Goal: Task Accomplishment & Management: Use online tool/utility

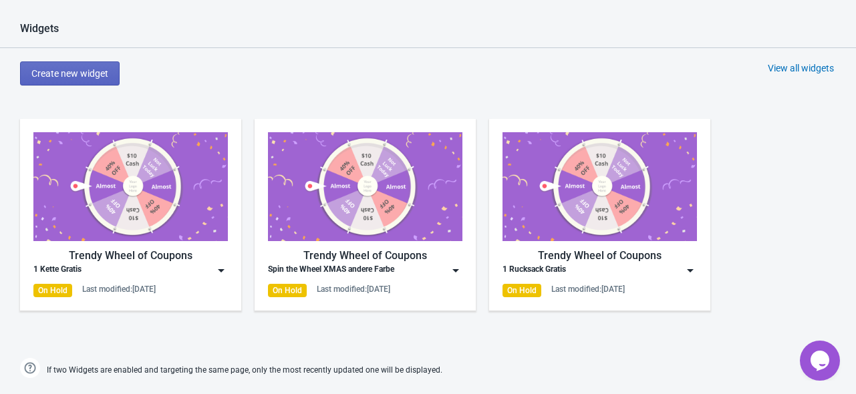
scroll to position [669, 0]
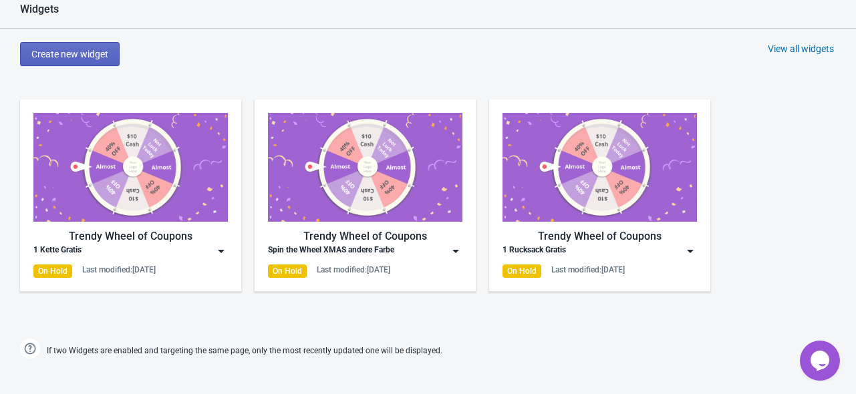
click at [404, 243] on div "Trendy Wheel of Coupons" at bounding box center [365, 237] width 195 height 16
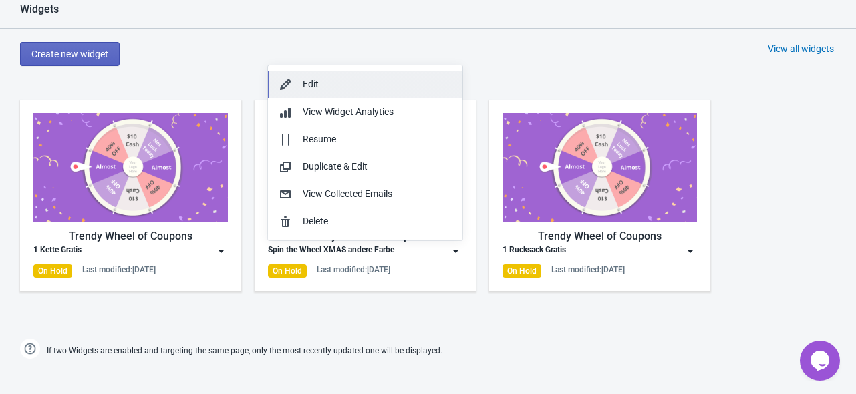
click at [360, 91] on div "Edit" at bounding box center [377, 85] width 149 height 14
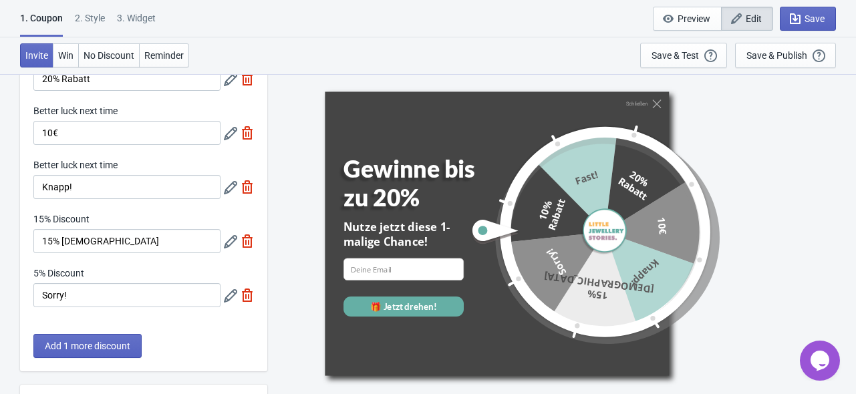
scroll to position [134, 0]
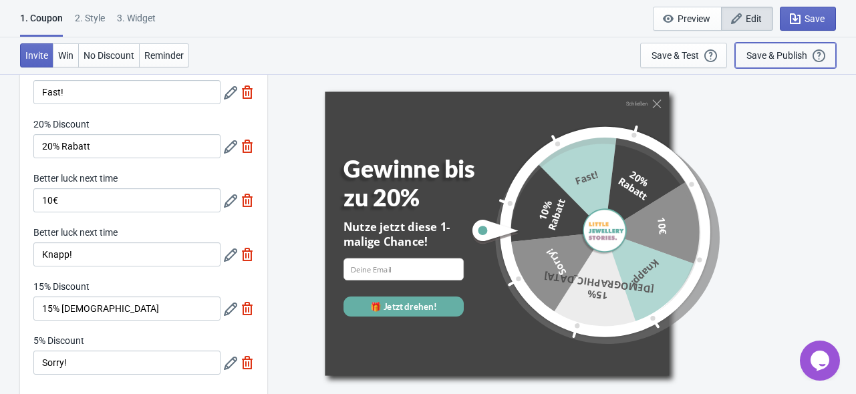
click at [770, 51] on div "Save & Publish" at bounding box center [777, 55] width 61 height 11
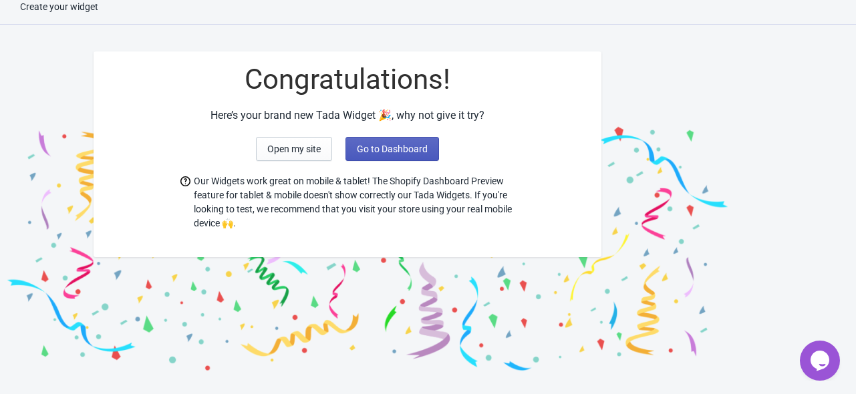
click at [384, 153] on span "Go to Dashboard" at bounding box center [392, 149] width 71 height 11
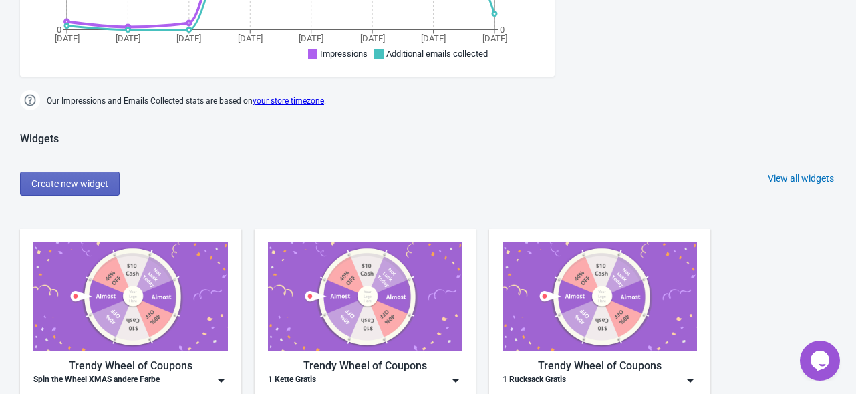
scroll to position [548, 0]
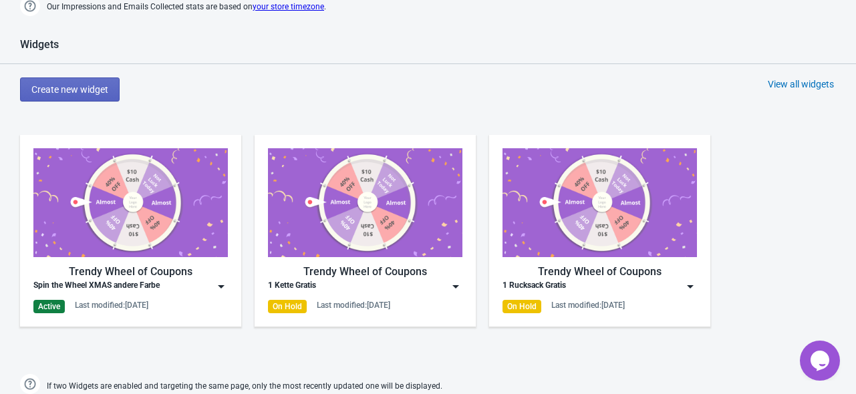
click at [206, 287] on div "Spin the Wheel XMAS andere Farbe" at bounding box center [130, 286] width 195 height 13
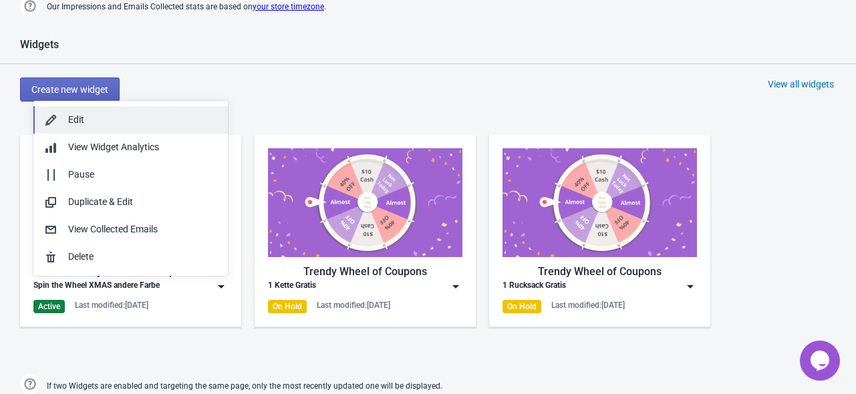
click at [98, 121] on div "Edit" at bounding box center [142, 120] width 149 height 14
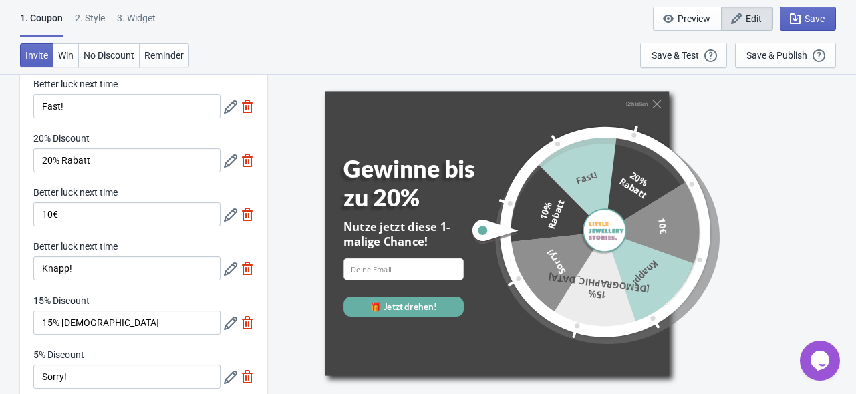
scroll to position [105, 0]
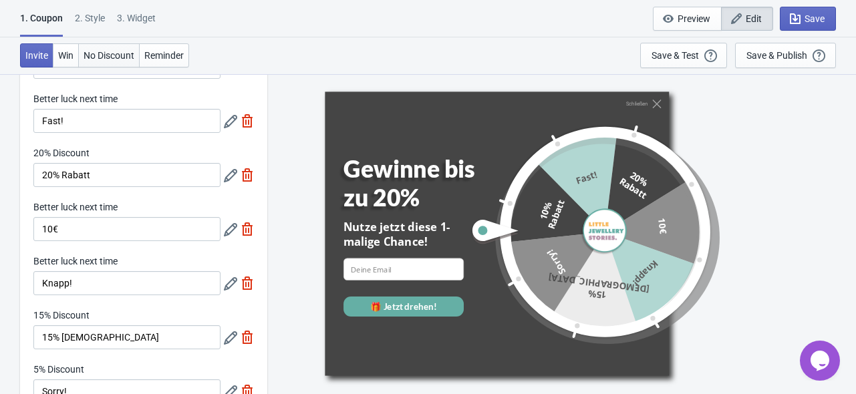
click at [112, 55] on span "No Discount" at bounding box center [109, 55] width 51 height 11
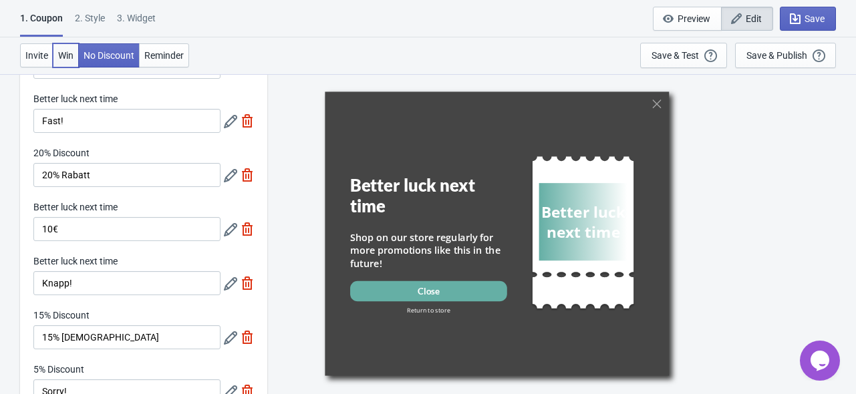
click at [70, 65] on button "Win" at bounding box center [66, 55] width 26 height 24
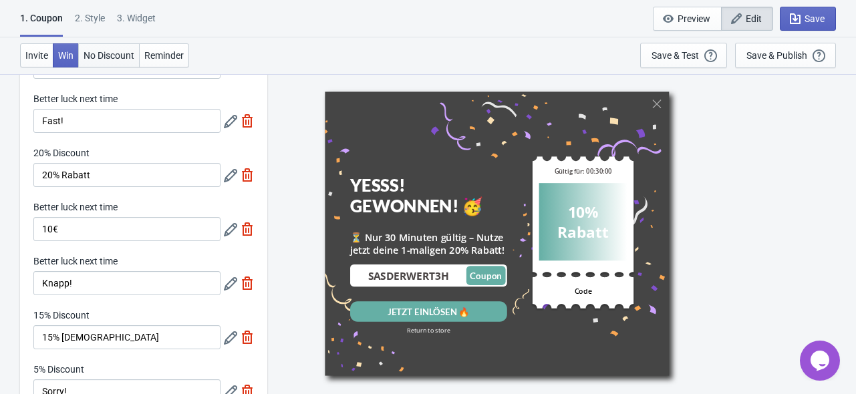
click at [135, 65] on button "No Discount" at bounding box center [109, 55] width 62 height 24
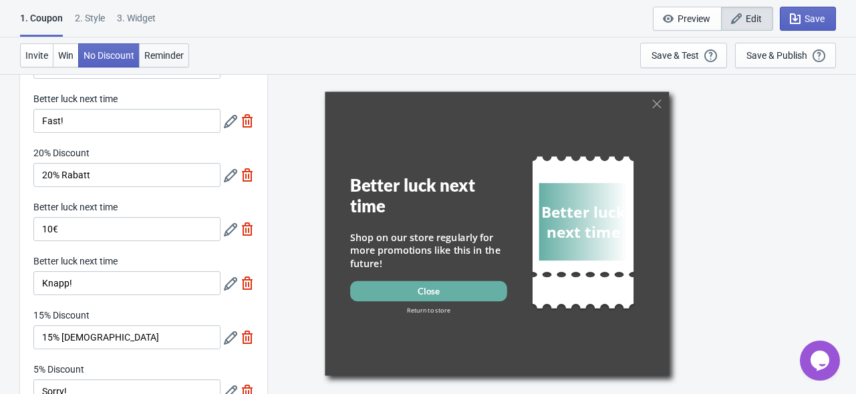
click at [153, 55] on span "Reminder" at bounding box center [163, 55] width 39 height 11
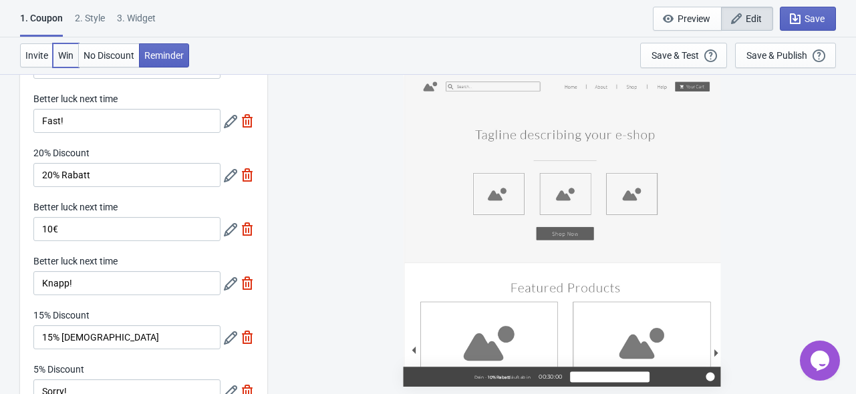
click at [62, 51] on span "Win" at bounding box center [65, 55] width 15 height 11
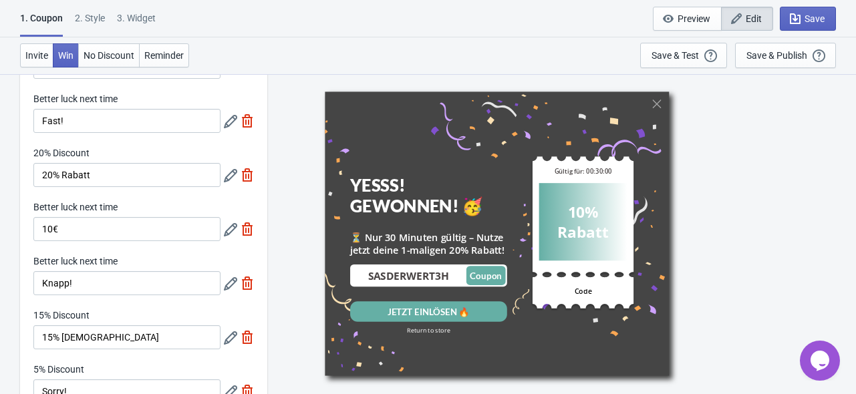
click at [99, 24] on div "2 . Style" at bounding box center [90, 22] width 30 height 23
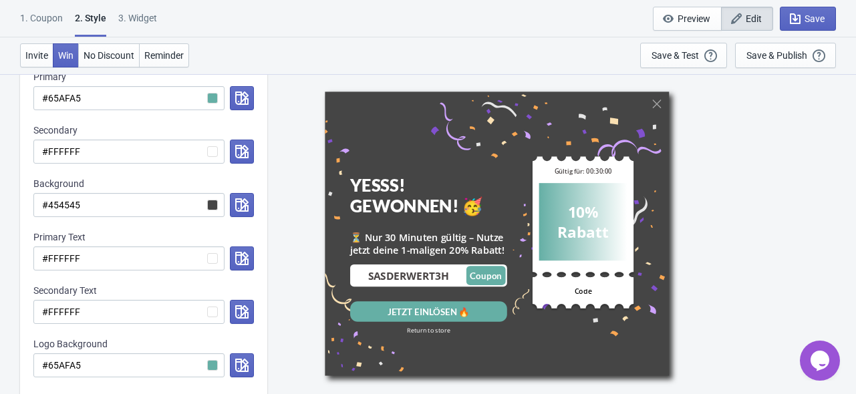
scroll to position [120, 0]
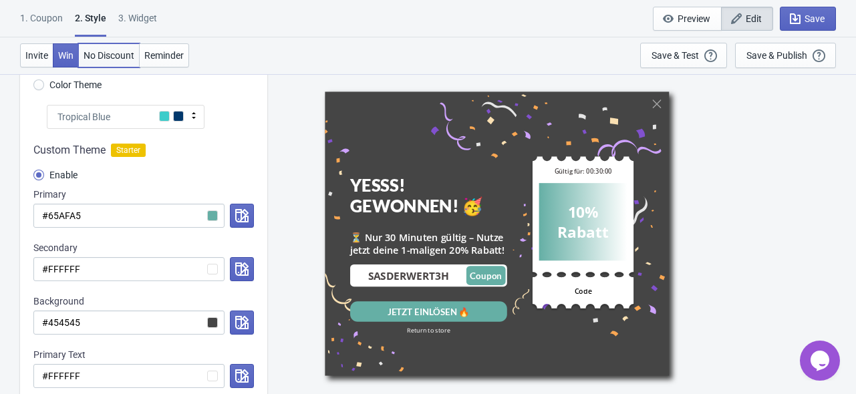
click at [113, 60] on span "No Discount" at bounding box center [109, 55] width 51 height 11
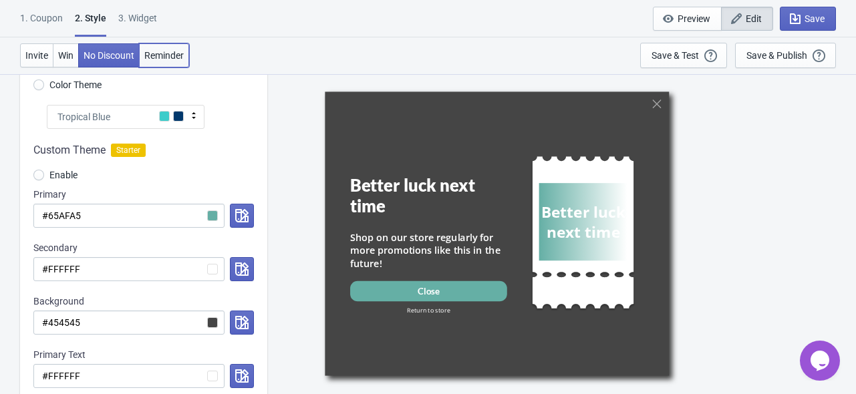
click at [151, 54] on span "Reminder" at bounding box center [163, 55] width 39 height 11
radio input "true"
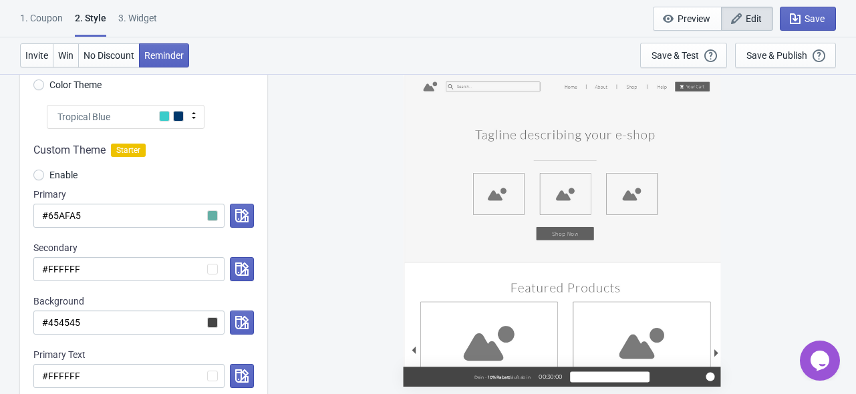
click at [140, 23] on div "3. Widget" at bounding box center [137, 22] width 39 height 23
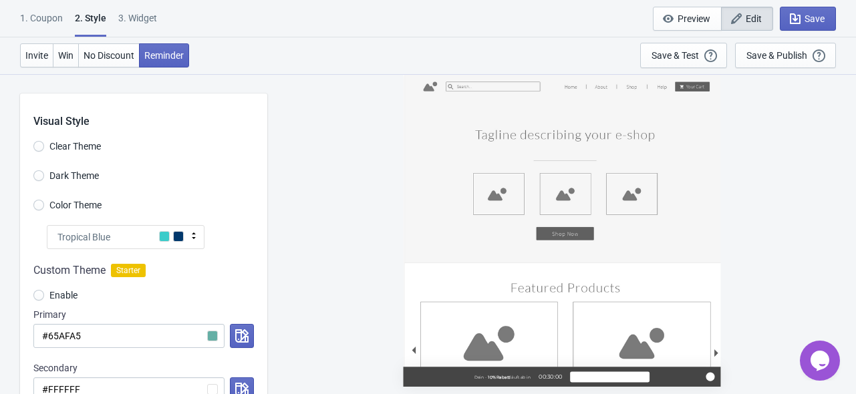
select select "products"
select select "once"
select select "1"
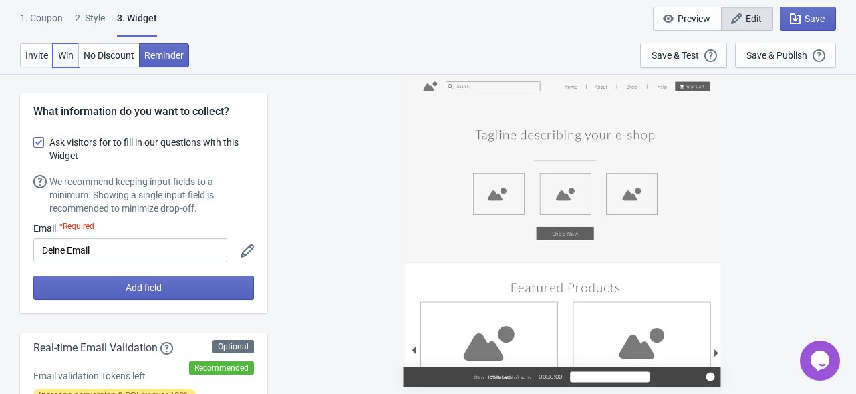
click at [64, 55] on span "Win" at bounding box center [65, 55] width 15 height 11
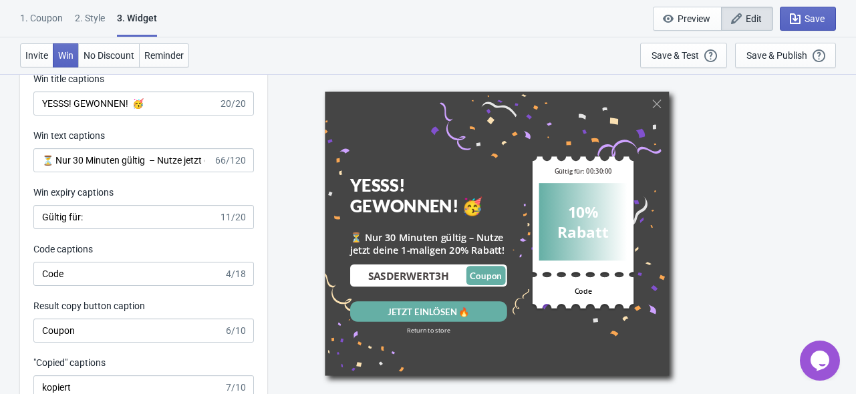
scroll to position [2608, 0]
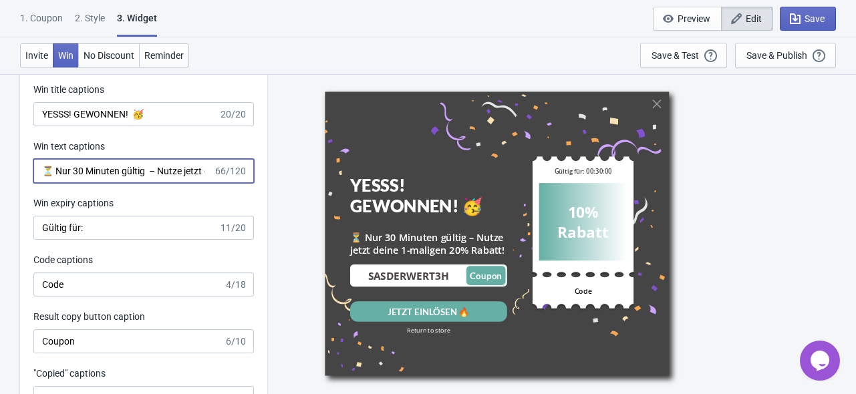
drag, startPoint x: 143, startPoint y: 173, endPoint x: 55, endPoint y: 173, distance: 87.6
click at [55, 173] on input "⏳ Nur 30 Minuten gültig – Nutze jetzt deine 1-maligen 20% Rabatt!" at bounding box center [123, 171] width 180 height 24
click at [98, 172] on input "⏳ Gültig für 30 Minuten – Nutze jetzt deine 1-maligen 20% Rabatt!" at bounding box center [123, 171] width 180 height 24
drag, startPoint x: 170, startPoint y: 169, endPoint x: 218, endPoint y: 171, distance: 47.5
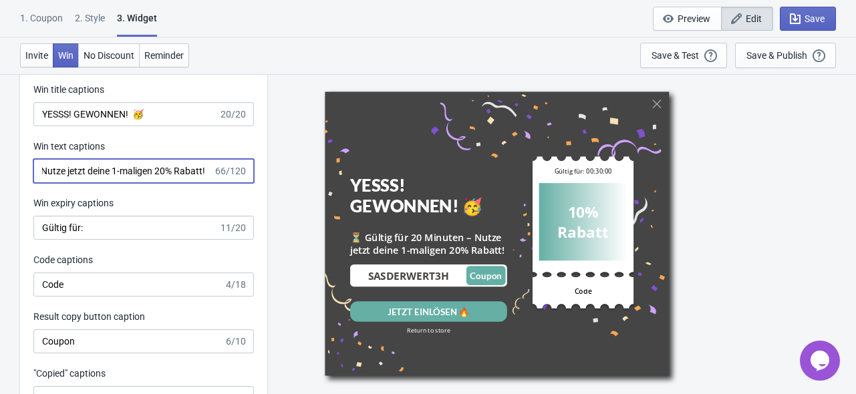
click at [218, 171] on div "⏳ Gültig für 20 Minuten – Nutze jetzt deine 1-maligen 20% Rabatt! 66/120" at bounding box center [143, 171] width 221 height 24
click at [150, 173] on input "⏳ Gültig für 20 Minuten – Nutze jetzt deine 1-maligen 20% Rabatt!" at bounding box center [123, 171] width 180 height 24
click at [143, 175] on input "⏳ Gültig für 20 Minuten – Nutze jetzt deine 1-maligen 20% Rabatt!" at bounding box center [123, 171] width 180 height 24
click at [146, 174] on input "⏳ Gültig für 20 Minuten – Nutze jetzt deine 1-maligen 20% Rabatt!" at bounding box center [123, 171] width 180 height 24
click at [109, 168] on input "⏳ Gültig für 20 Minuten – Nutze jetzt deine 1-maligen 20% Rabatt!" at bounding box center [123, 171] width 180 height 24
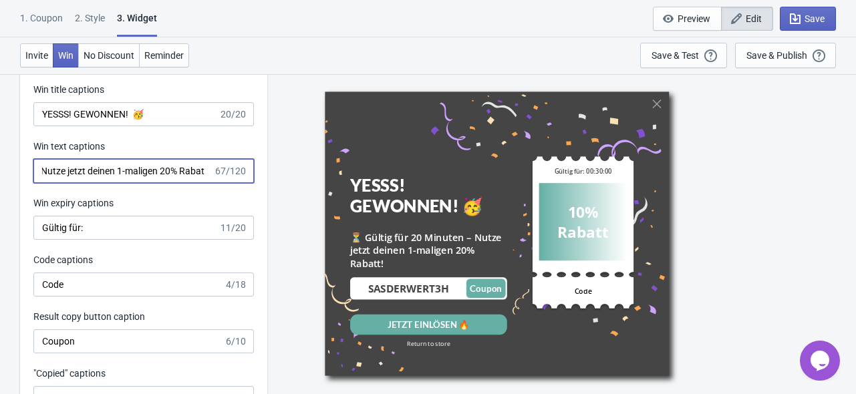
click at [136, 171] on input "⏳ Gültig für 20 Minuten – Nutze jetzt deinen 1-maligen 20% Rabatt!" at bounding box center [123, 171] width 180 height 24
drag, startPoint x: 91, startPoint y: 171, endPoint x: -31, endPoint y: 171, distance: 121.7
click at [102, 169] on input "⏳ Gültig für 20 Minuten – Nutze jetzt deinen 1-maligen 20% Rabatt!" at bounding box center [123, 171] width 180 height 24
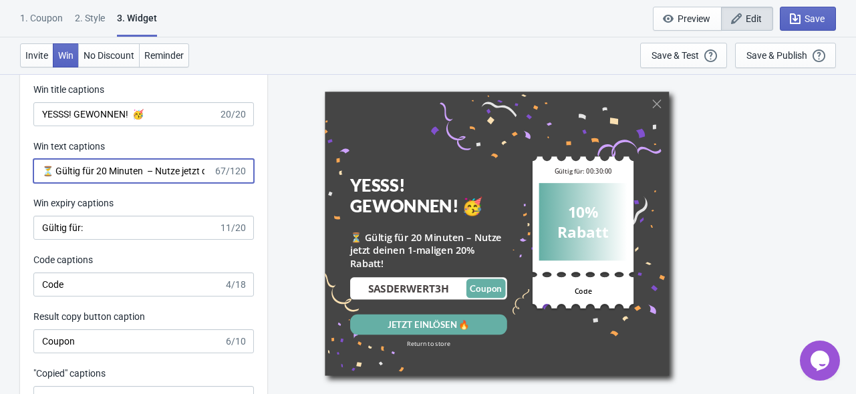
click at [102, 169] on input "⏳ Gültig für 20 Minuten – Nutze jetzt deinen 1-maligen 20% Rabatt!" at bounding box center [123, 171] width 180 height 24
click at [176, 112] on input "YESSS! GEWONNEN! 🥳" at bounding box center [125, 114] width 185 height 24
click at [41, 167] on input "⏳ Gültig für 20 Minuten – Nutze jetzt deinen 1-maligen 20% Rabatt!" at bounding box center [123, 171] width 180 height 24
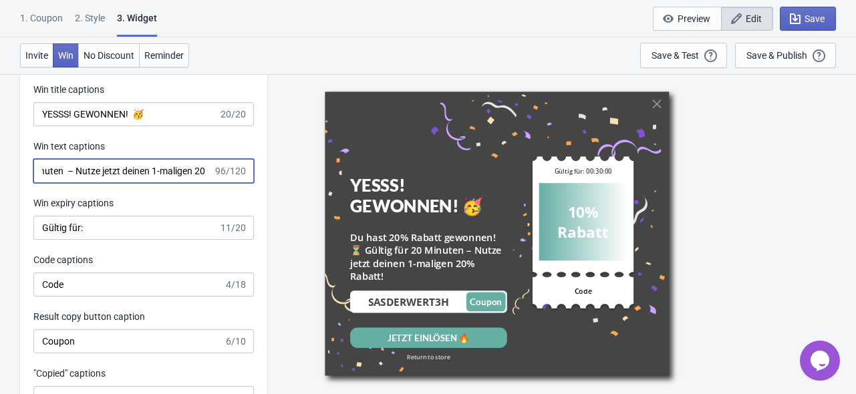
scroll to position [0, 251]
drag, startPoint x: 187, startPoint y: 172, endPoint x: 250, endPoint y: 173, distance: 62.9
click at [250, 173] on div "Du hast 20% Rabatt gewonnen! ⏳ Gültig für 20 Minuten – Nutze jetzt deinen 1-mal…" at bounding box center [143, 171] width 221 height 24
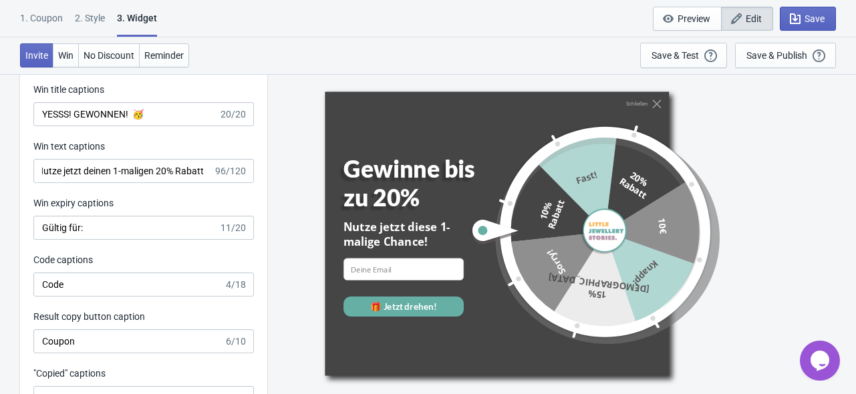
click at [218, 173] on div "Du hast 20% Rabatt gewonnen! ⏳ Gültig für 20 Minuten – Nutze jetzt deinen 1-mal…" at bounding box center [143, 171] width 221 height 24
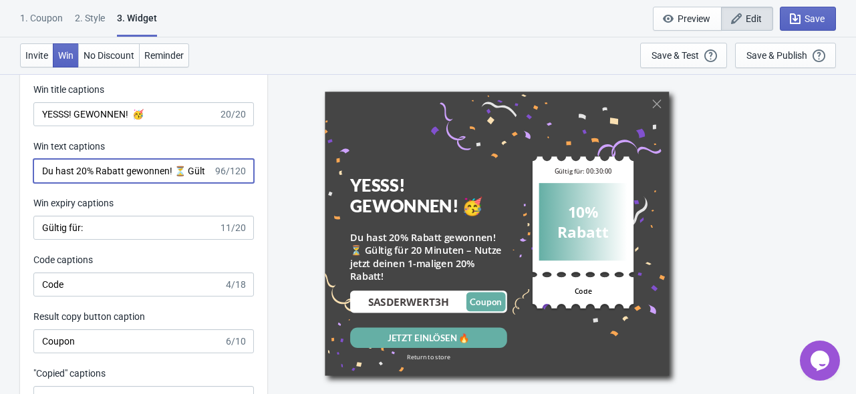
click at [208, 172] on input "Du hast 20% Rabatt gewonnen! ⏳ Gültig für 20 Minuten – Nutze jetzt deinen 1-mal…" at bounding box center [123, 171] width 180 height 24
click at [119, 164] on input "Du hast 20% Rabatt gewonnen! ⏳ Gültig für 20 Minuten – Nutze jetzt deinen 1-mal…" at bounding box center [123, 171] width 180 height 24
click at [50, 168] on input "Du hast 20% Rabatt gewonnen! ⏳ Gültig für 20 Minuten – Nutze jetzt deinen 1-mal…" at bounding box center [123, 171] width 180 height 24
click at [195, 171] on input "Du hast 20% Rabatt gewonnen! ⏳ Gültig für 20 Minuten – Nutze jetzt deinen 1-mal…" at bounding box center [123, 171] width 180 height 24
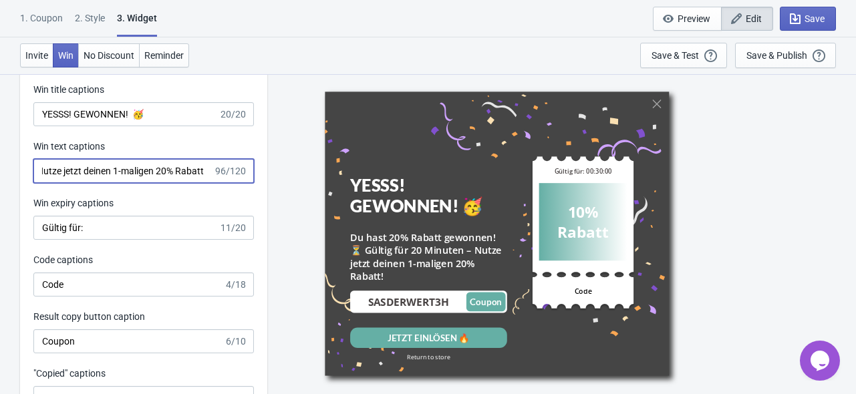
drag, startPoint x: 188, startPoint y: 170, endPoint x: 170, endPoint y: 160, distance: 20.1
click at [263, 166] on div "Win Screen Win title captions YESSS! GEWONNEN! 🥳 20/20 Win text captions Du has…" at bounding box center [143, 281] width 247 height 513
click at [151, 166] on input "Du hast 20% Rabatt gewonnen! ⏳ Gültig für 20 Minuten – Nutze jetzt deinen 1-mal…" at bounding box center [123, 171] width 180 height 24
drag, startPoint x: 209, startPoint y: 170, endPoint x: 162, endPoint y: 172, distance: 46.9
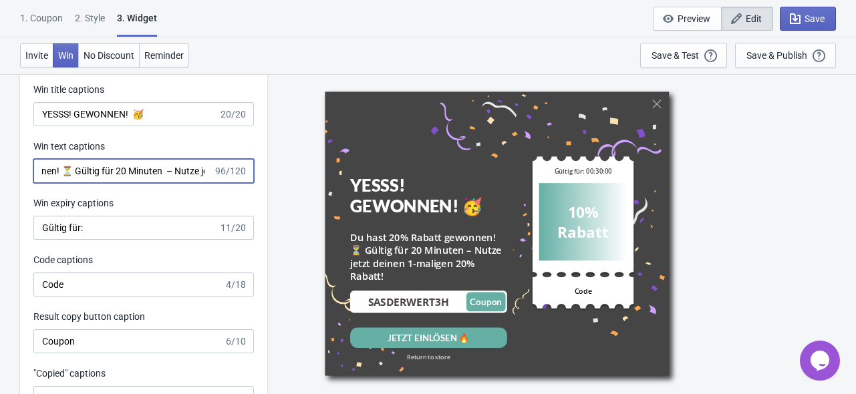
click at [162, 172] on input "Du hast 20% Rabatt gewonnen! ⏳ Gültig für 20 Minuten – Nutze jetzt deinen 1-mal…" at bounding box center [123, 171] width 180 height 24
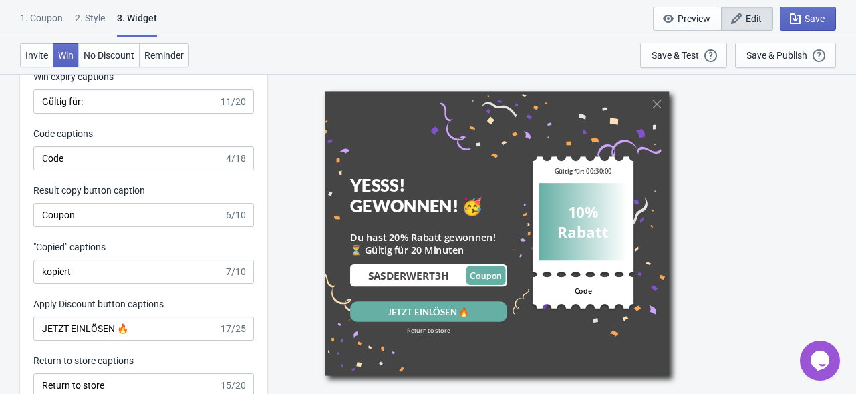
scroll to position [2808, 0]
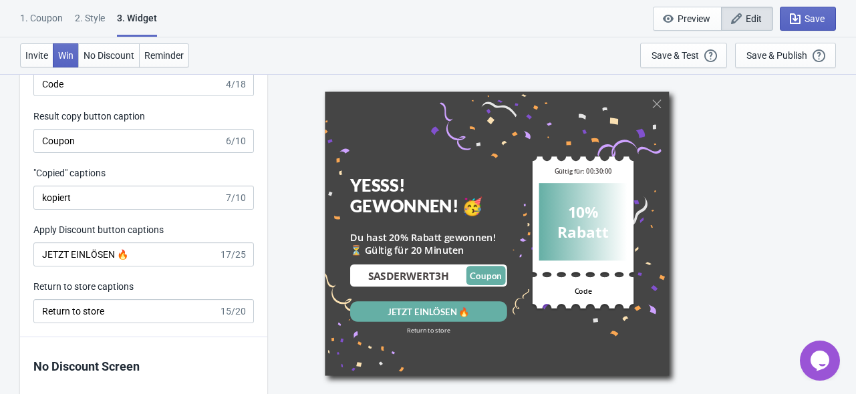
type input "Du hast 20% Rabatt gewonnen! ⏳ Gültig für 20 Minuten"
click at [65, 138] on input "Coupon" at bounding box center [128, 141] width 191 height 24
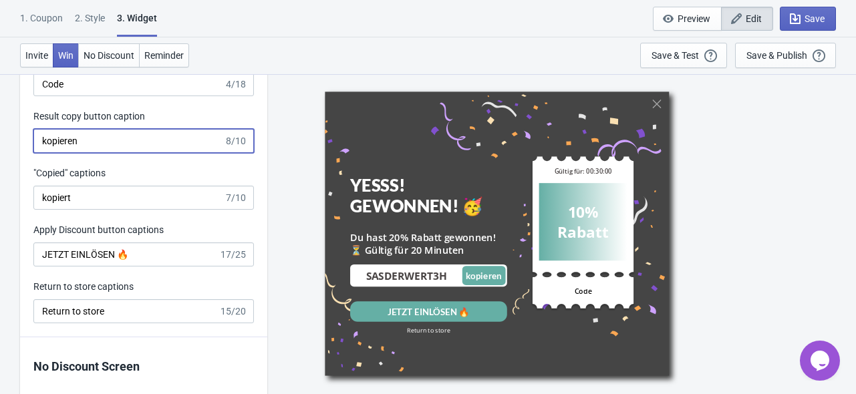
type input "kopieren"
click at [76, 199] on input "kopiert" at bounding box center [128, 198] width 191 height 24
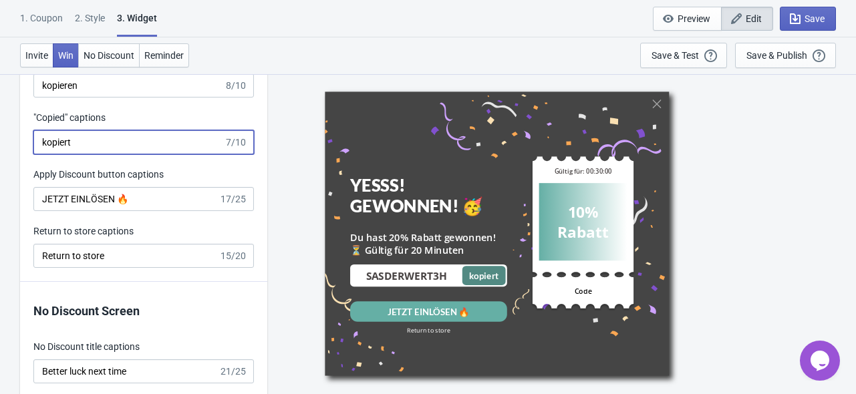
scroll to position [2875, 0]
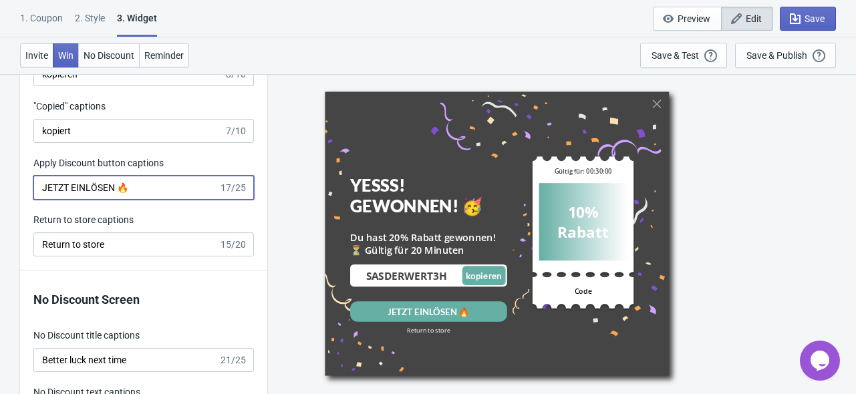
drag, startPoint x: 140, startPoint y: 191, endPoint x: -61, endPoint y: 182, distance: 201.4
click at [142, 189] on input "Jetzt einlösen" at bounding box center [125, 188] width 185 height 24
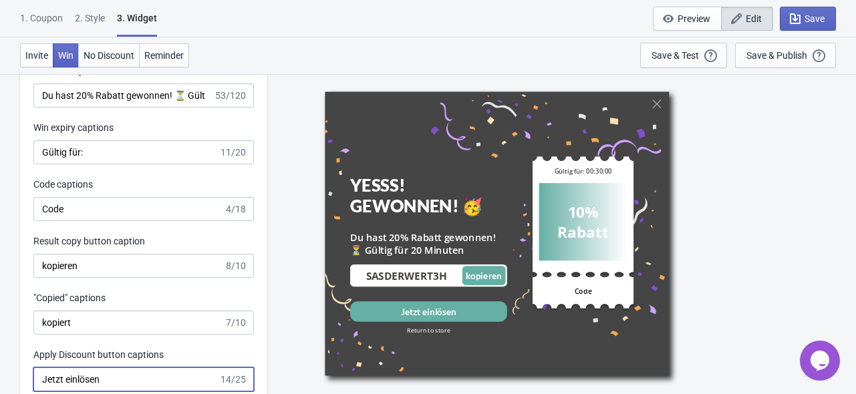
scroll to position [2608, 0]
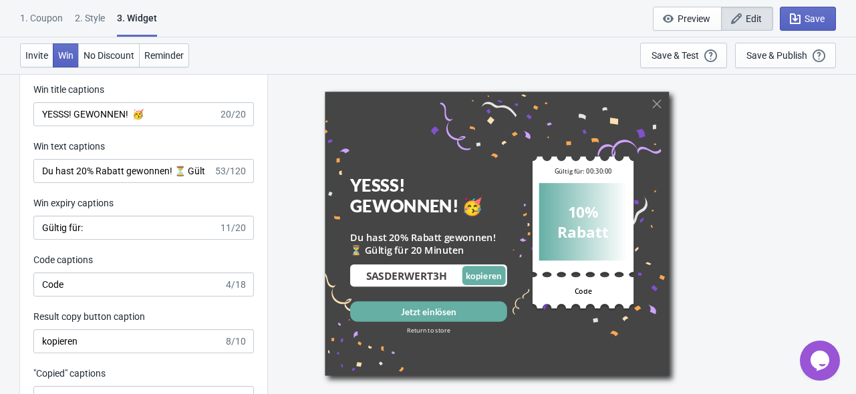
type input "Jetzt einlösen"
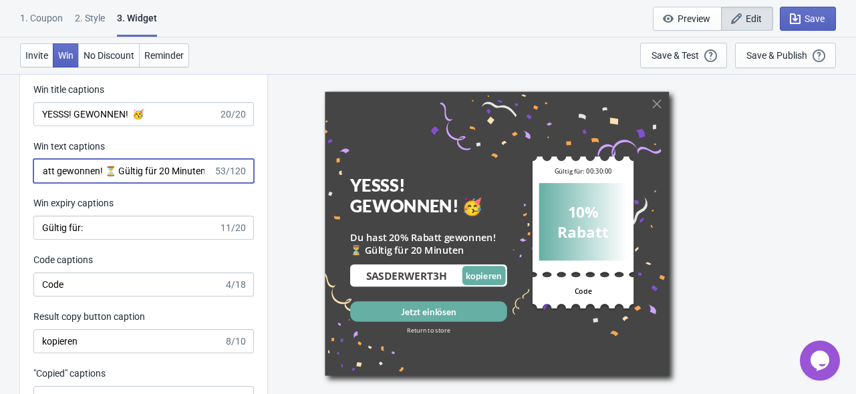
drag, startPoint x: 174, startPoint y: 168, endPoint x: 227, endPoint y: 175, distance: 53.2
click at [227, 175] on div "Du hast 20% Rabatt gewonnen! ⏳ Gültig für 20 Minuten 53/120" at bounding box center [143, 171] width 221 height 24
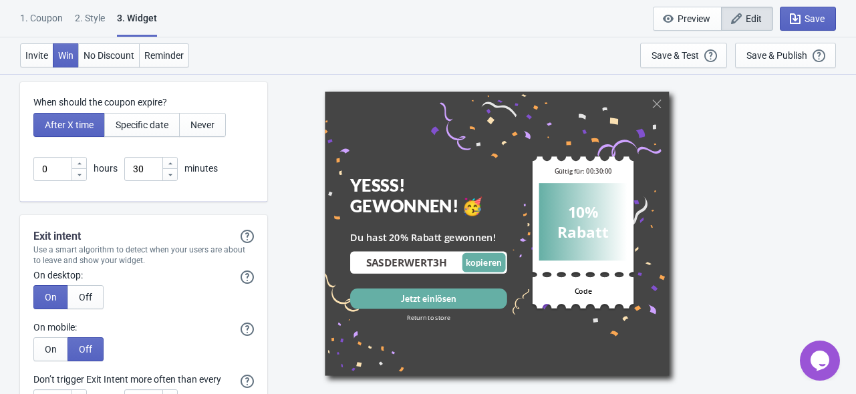
scroll to position [3677, 0]
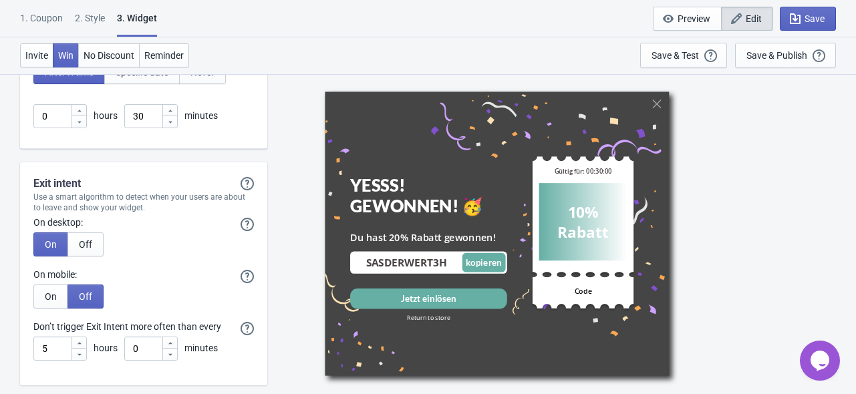
type input "Du hast 20% Rabatt gewonnen!"
drag, startPoint x: 146, startPoint y: 107, endPoint x: 71, endPoint y: 128, distance: 78.5
click at [71, 128] on div "When should the coupon expire? After X time Specific date Never 0 hours 30 minu…" at bounding box center [143, 89] width 247 height 120
type input "20"
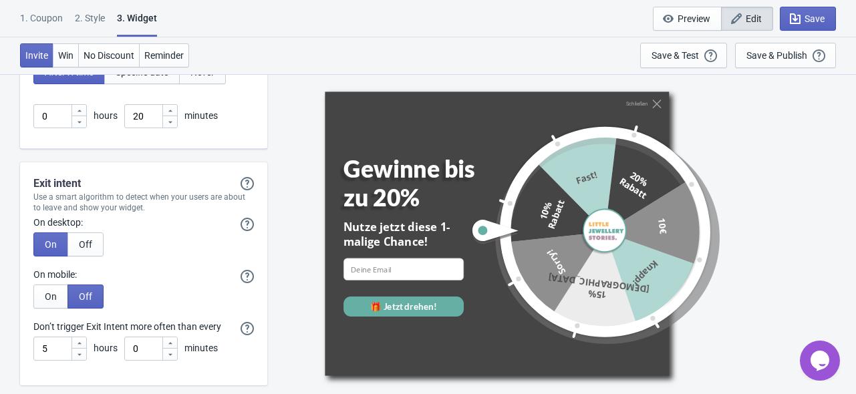
click at [285, 202] on div "Schließen Gewinne bis zu 20% Nutze jetzt diese 1-malige Chance! email-input 🎁 J…" at bounding box center [562, 234] width 576 height 320
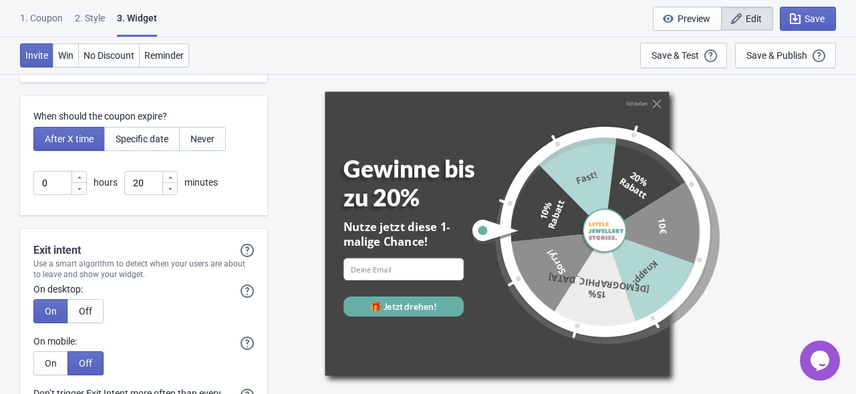
scroll to position [3477, 0]
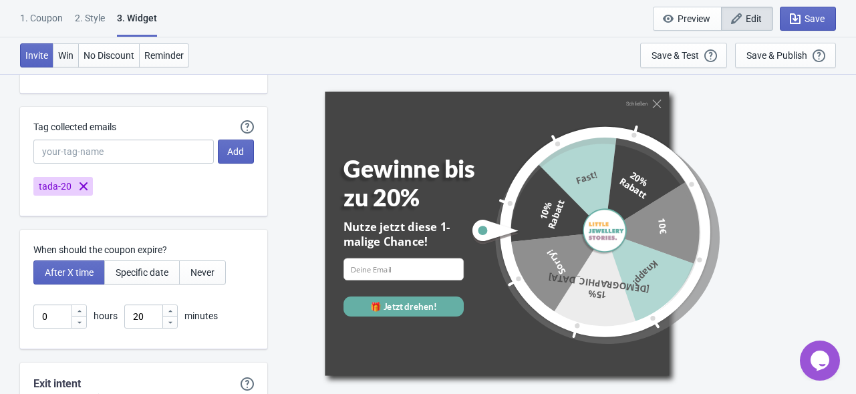
click at [58, 51] on span "Win" at bounding box center [65, 55] width 15 height 11
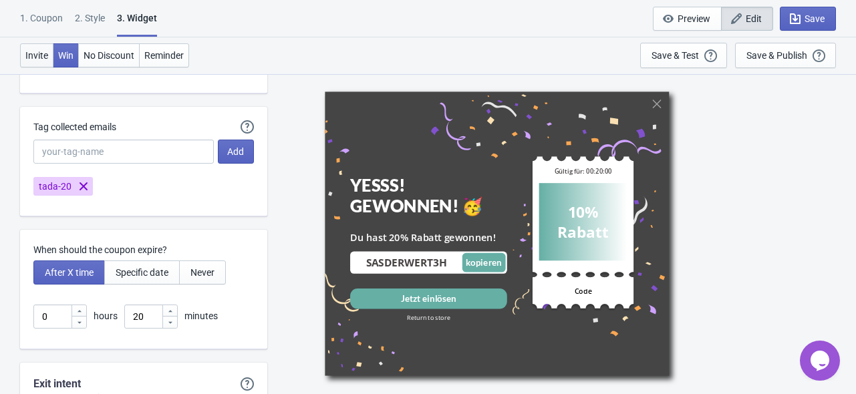
click at [27, 54] on span "Invite" at bounding box center [36, 55] width 23 height 11
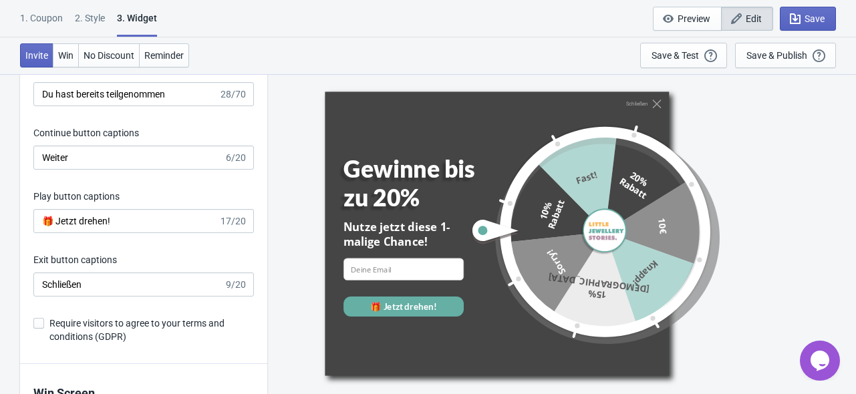
scroll to position [2206, 0]
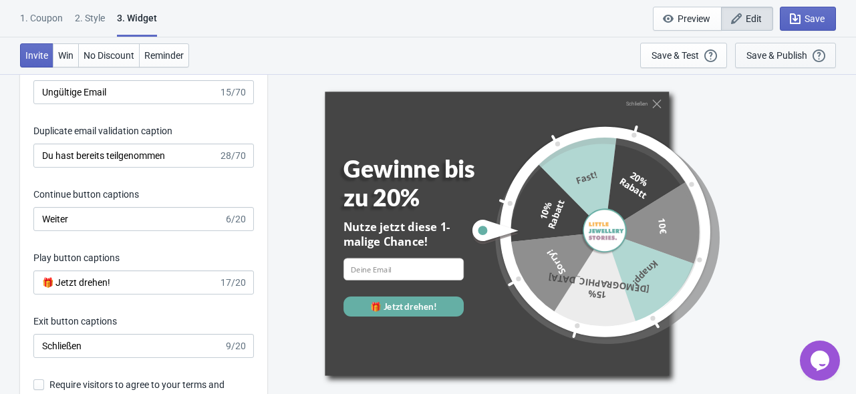
click at [780, 56] on div "Save & Publish" at bounding box center [777, 55] width 61 height 11
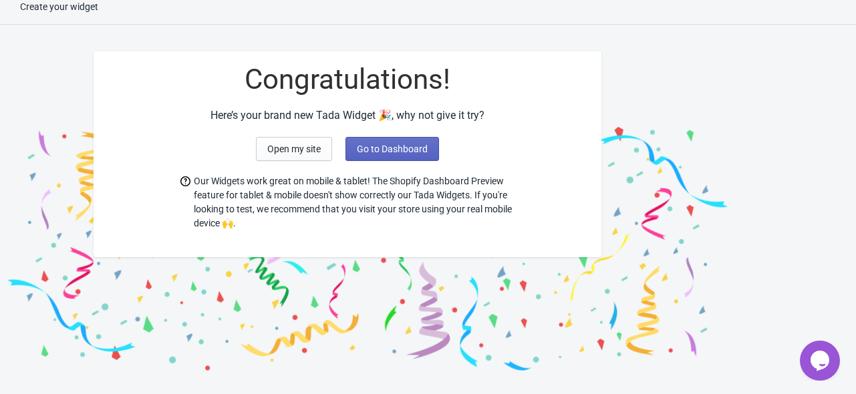
scroll to position [13, 0]
click at [374, 145] on span "Go to Dashboard" at bounding box center [392, 149] width 71 height 11
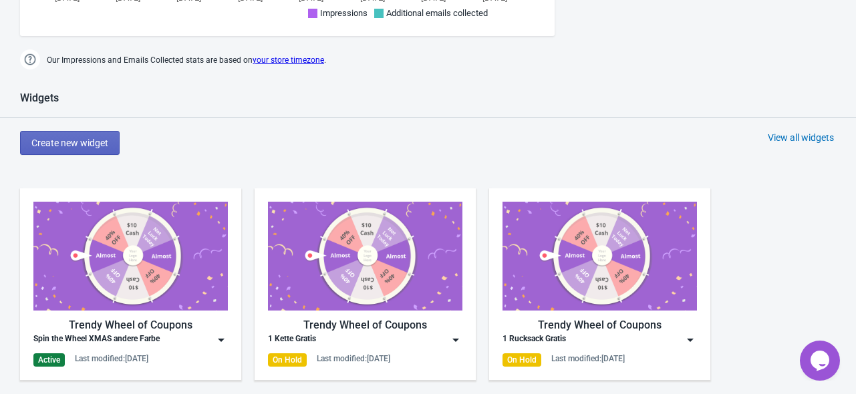
scroll to position [615, 0]
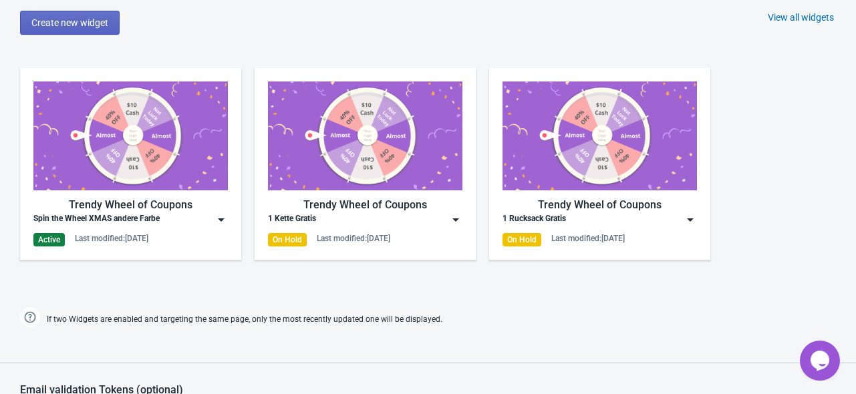
click at [453, 215] on img at bounding box center [455, 219] width 13 height 13
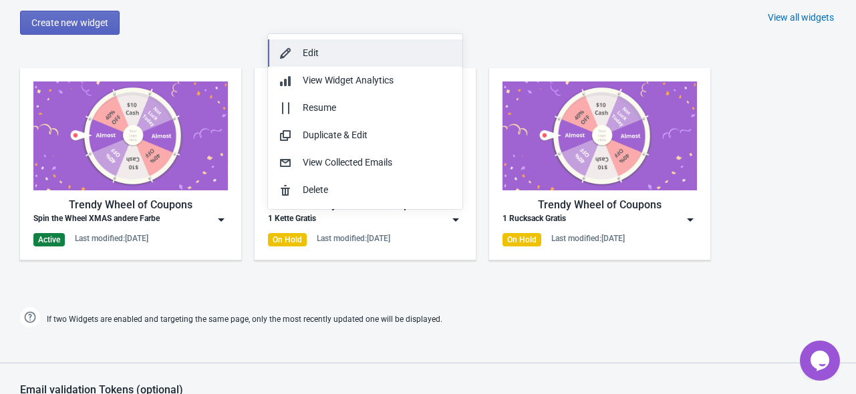
click at [297, 55] on div "Edit" at bounding box center [365, 53] width 173 height 14
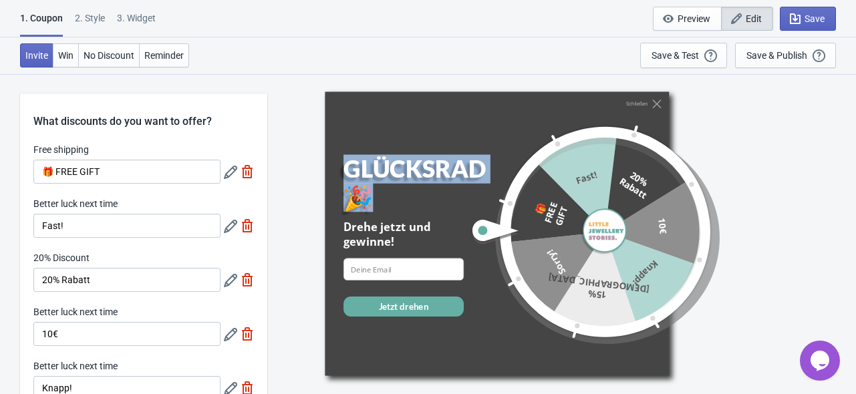
drag, startPoint x: 361, startPoint y: 201, endPoint x: 377, endPoint y: 212, distance: 19.3
click at [344, 182] on div "GLÜCKSRAD 🎉" at bounding box center [416, 183] width 144 height 57
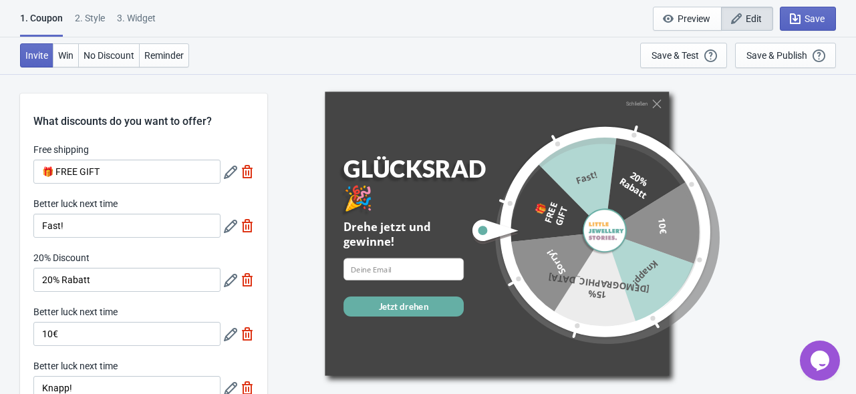
click at [391, 234] on div "Drehe jetzt und gewinne!" at bounding box center [404, 234] width 120 height 30
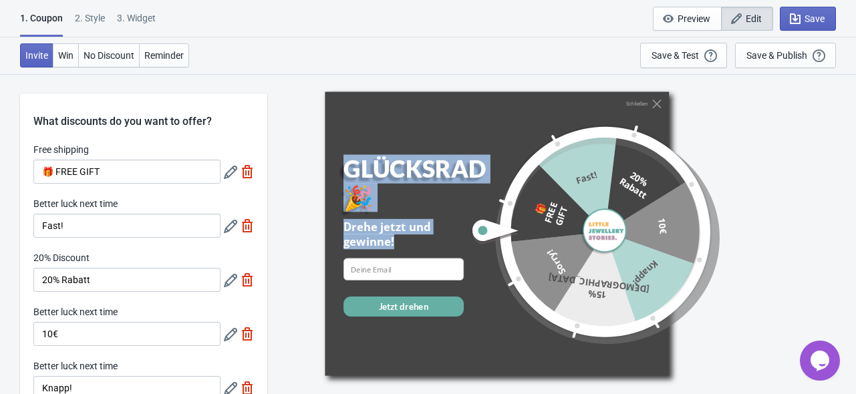
drag, startPoint x: 393, startPoint y: 241, endPoint x: 346, endPoint y: 160, distance: 93.5
click at [346, 160] on div "GLÜCKSRAD 🎉 Drehe jetzt und gewinne! email-input Jetzt drehen" at bounding box center [416, 261] width 144 height 213
copy div "GLÜCKSRAD 🎉 Drehe jetzt und gewinne!"
click at [798, 23] on icon "button" at bounding box center [795, 18] width 11 height 11
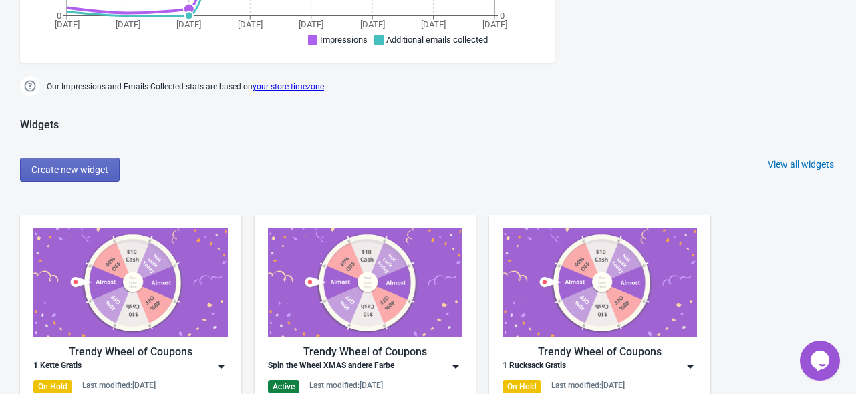
scroll to position [535, 0]
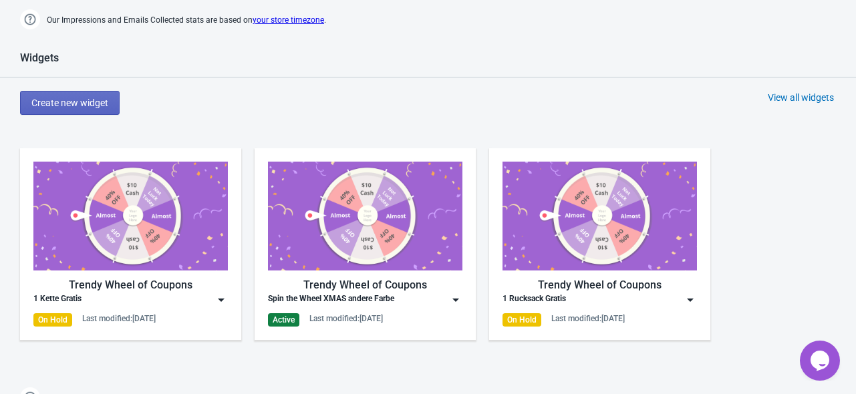
click at [416, 300] on div "Spin the Wheel XMAS andere Farbe" at bounding box center [365, 300] width 195 height 13
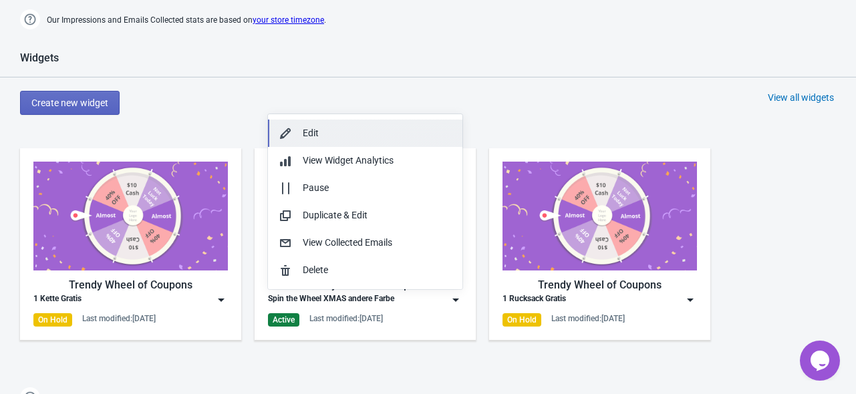
click at [318, 137] on div "Edit" at bounding box center [377, 133] width 149 height 14
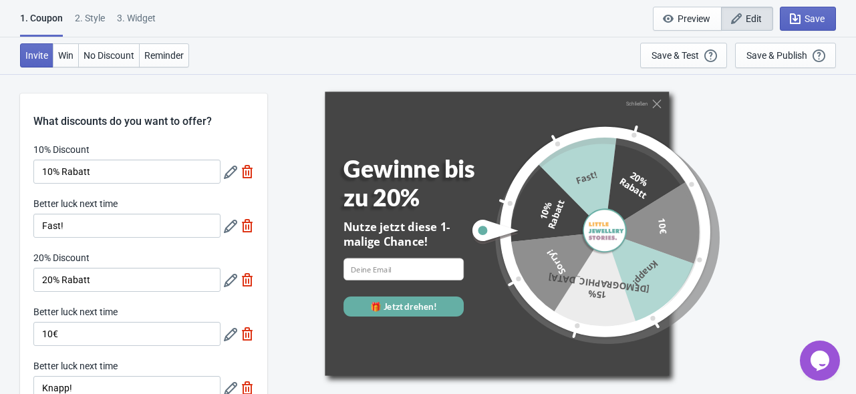
click at [93, 13] on div "2 . Style" at bounding box center [90, 22] width 30 height 23
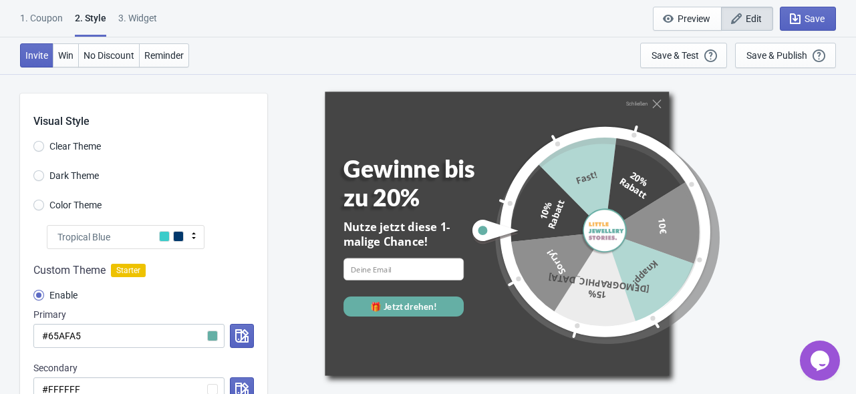
click at [140, 23] on div "3. Widget" at bounding box center [137, 22] width 39 height 23
select select "products"
select select "once"
select select "1"
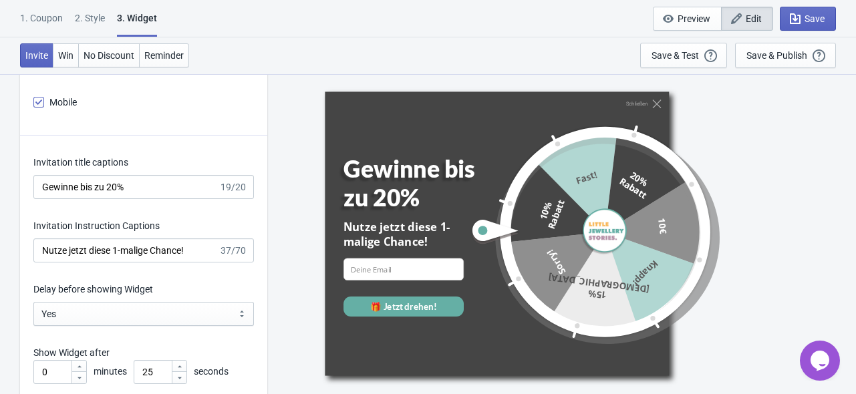
scroll to position [1805, 0]
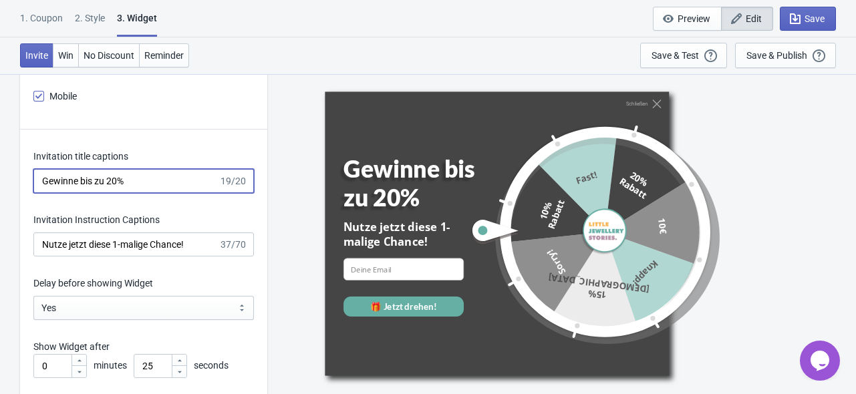
drag, startPoint x: 85, startPoint y: 185, endPoint x: 27, endPoint y: 185, distance: 57.5
paste input "LÜCKSRAD 🎉 Drehe j"
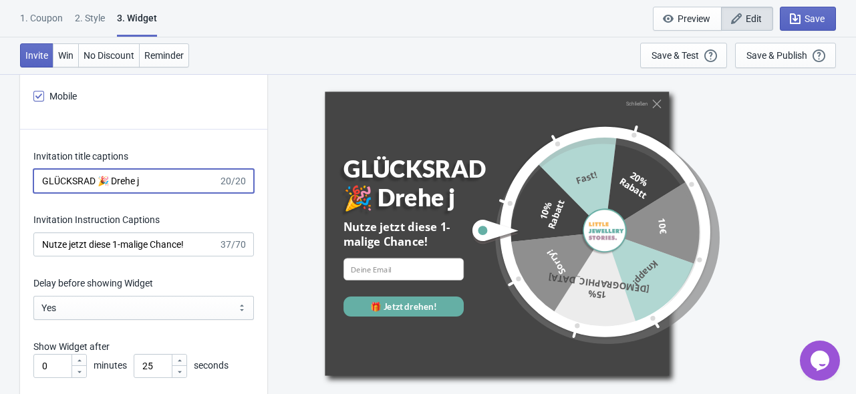
type input "GLÜCKSRAD 🎉 Drehe j"
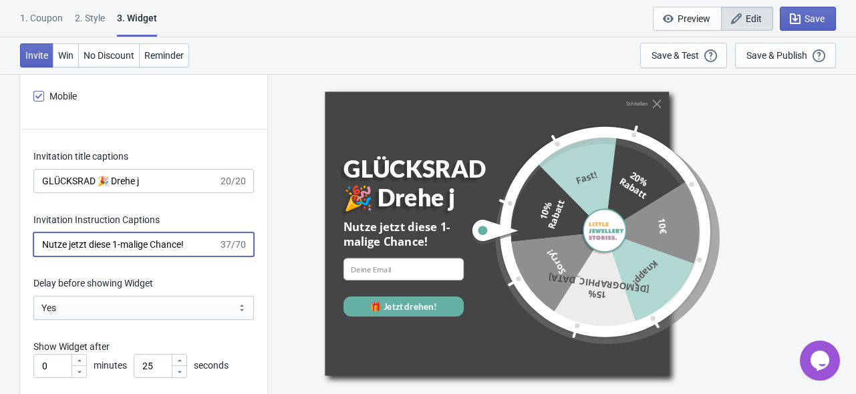
drag, startPoint x: 192, startPoint y: 241, endPoint x: 66, endPoint y: 240, distance: 126.4
paste input "GLÜCKSRAD 🎉 Drehe jetzt und gewinne!"
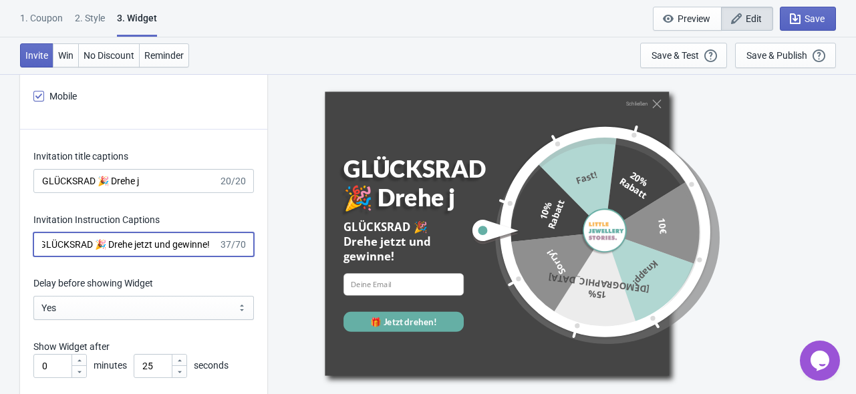
scroll to position [0, 0]
drag, startPoint x: 108, startPoint y: 240, endPoint x: -28, endPoint y: 243, distance: 136.4
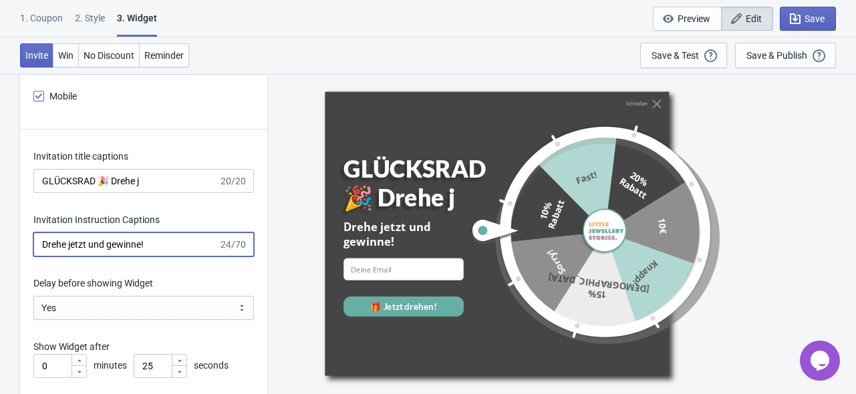
type input "Drehe jetzt und gewinne!"
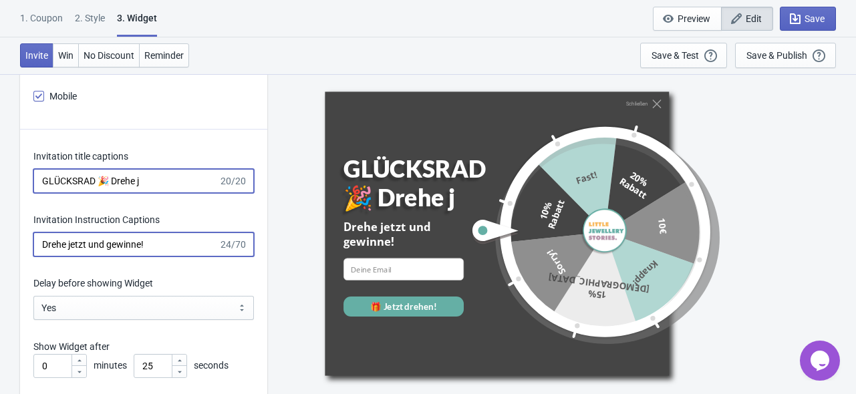
click at [200, 178] on input "GLÜCKSRAD 🎉 Drehe j" at bounding box center [125, 181] width 185 height 24
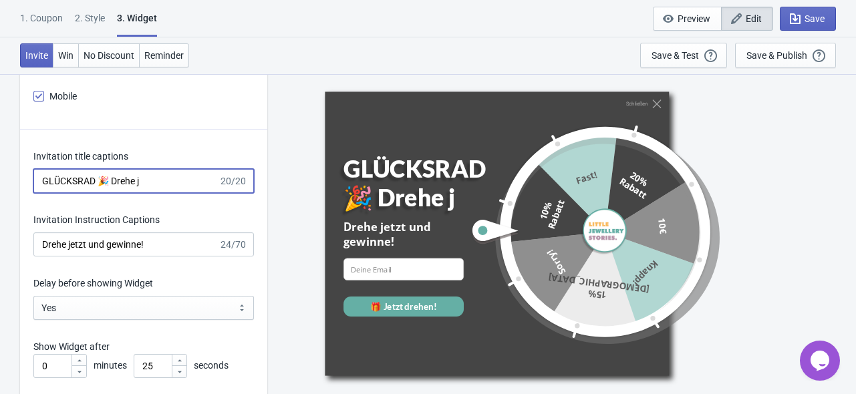
drag, startPoint x: 197, startPoint y: 179, endPoint x: 108, endPoint y: 181, distance: 88.9
click at [108, 181] on input "GLÜCKSRAD 🎉 Drehe j" at bounding box center [125, 181] width 185 height 24
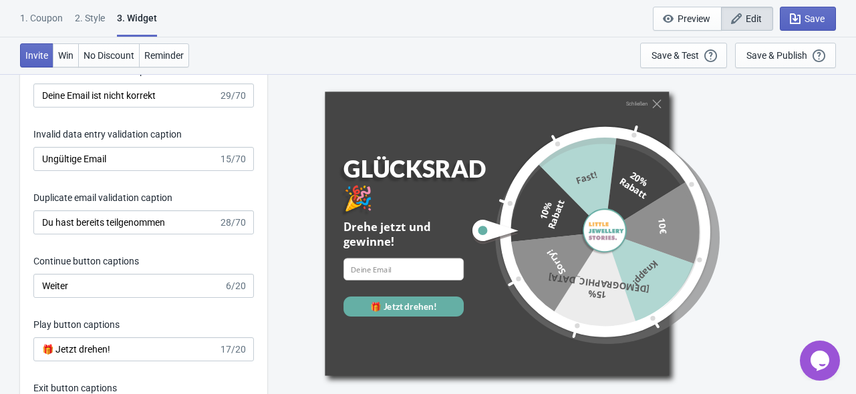
scroll to position [2206, 0]
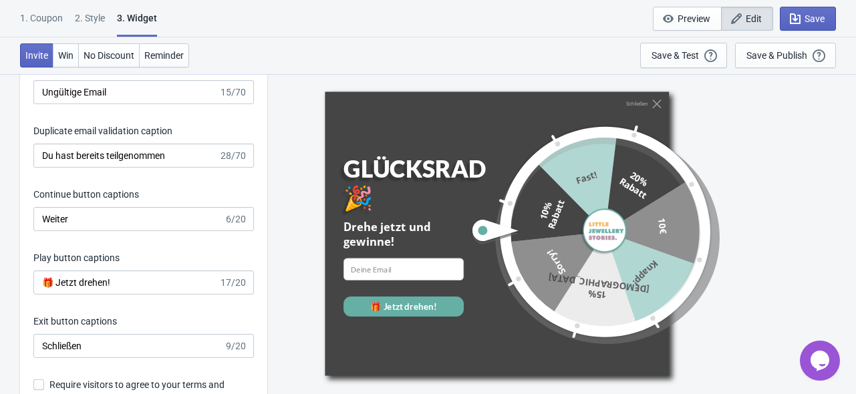
type input "GLÜCKSRAD 🎉"
drag, startPoint x: 60, startPoint y: 285, endPoint x: -9, endPoint y: 283, distance: 68.9
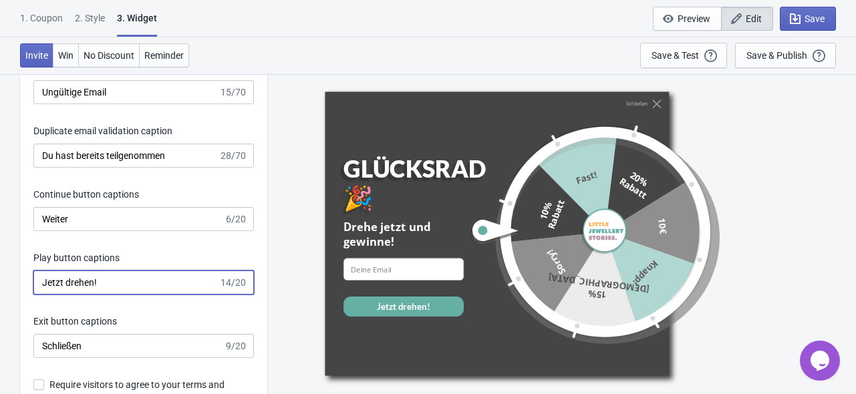
click at [116, 277] on input "Jetzt drehen!" at bounding box center [125, 283] width 185 height 24
type input "Jetzt drehen"
click at [762, 53] on div "Save & Publish" at bounding box center [777, 55] width 61 height 11
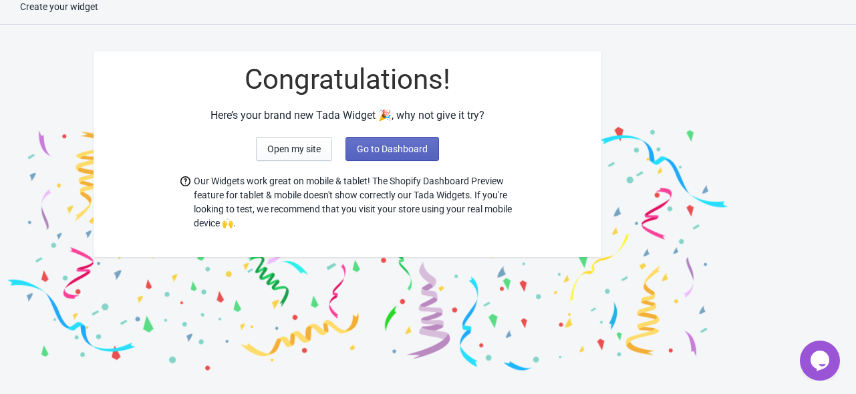
scroll to position [13, 0]
click at [387, 138] on button "Go to Dashboard" at bounding box center [393, 149] width 94 height 24
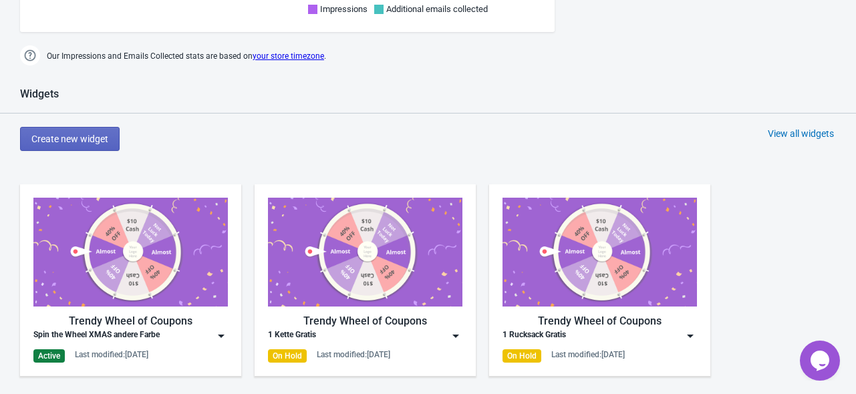
scroll to position [682, 0]
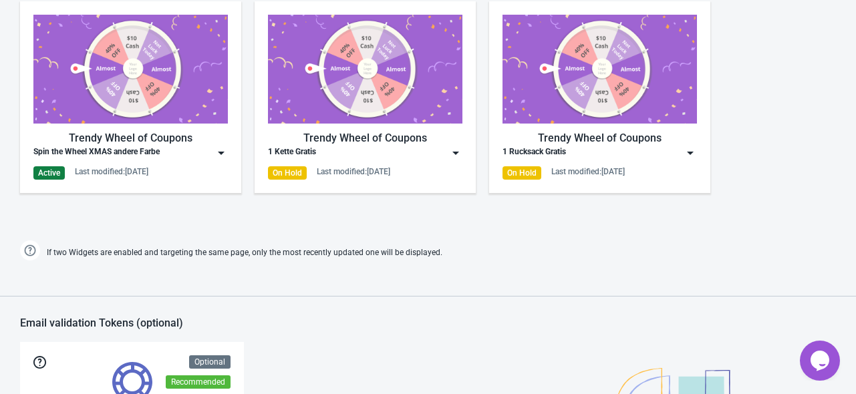
click at [401, 150] on div "1 Kette Gratis" at bounding box center [365, 152] width 195 height 13
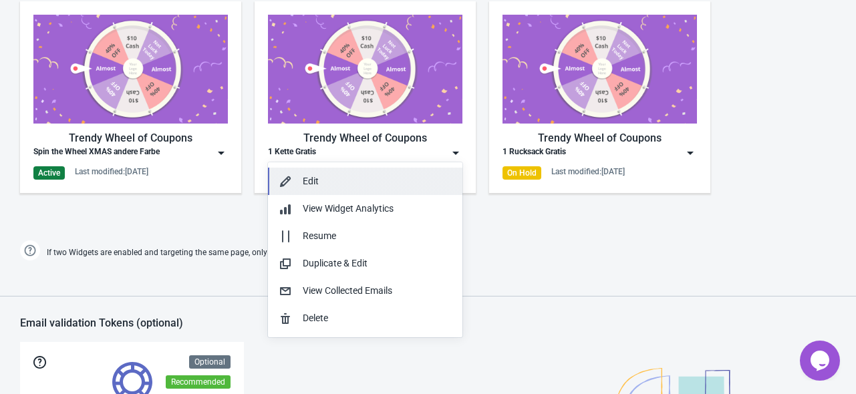
click at [326, 186] on div "Edit" at bounding box center [377, 182] width 149 height 14
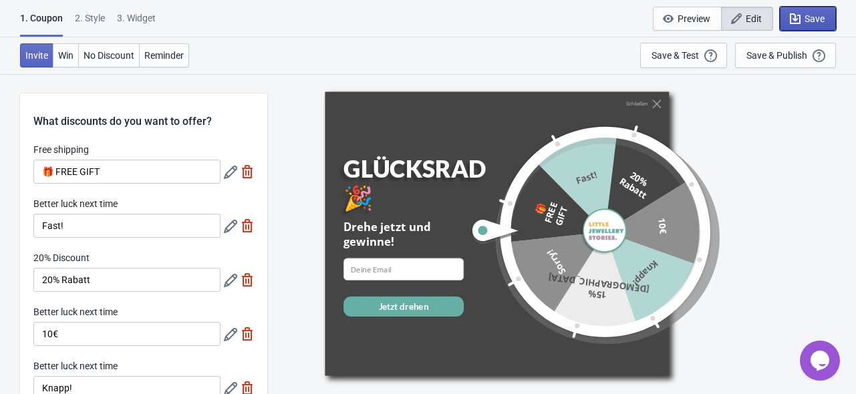
click at [800, 21] on icon "button" at bounding box center [795, 18] width 13 height 13
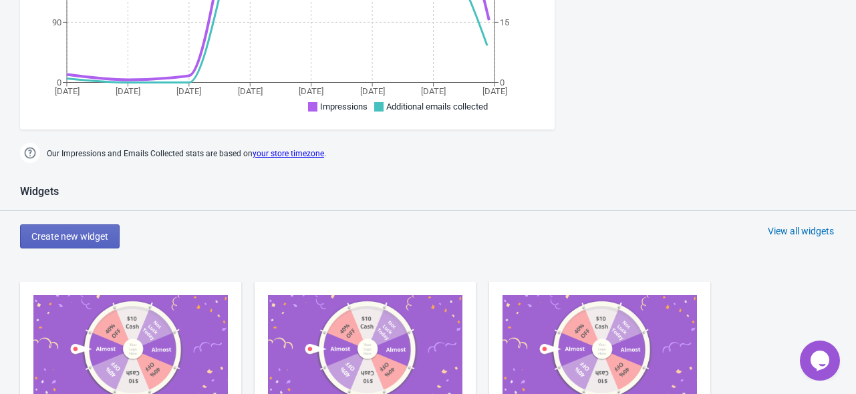
scroll to position [535, 0]
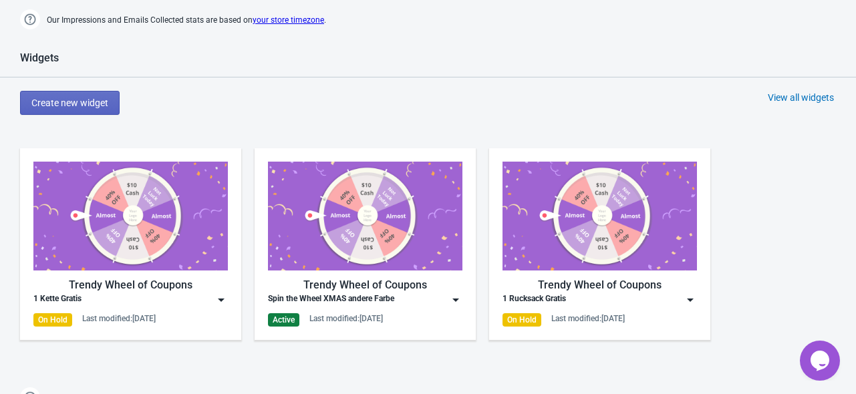
click at [370, 300] on div "Spin the Wheel XMAS andere Farbe" at bounding box center [331, 300] width 126 height 13
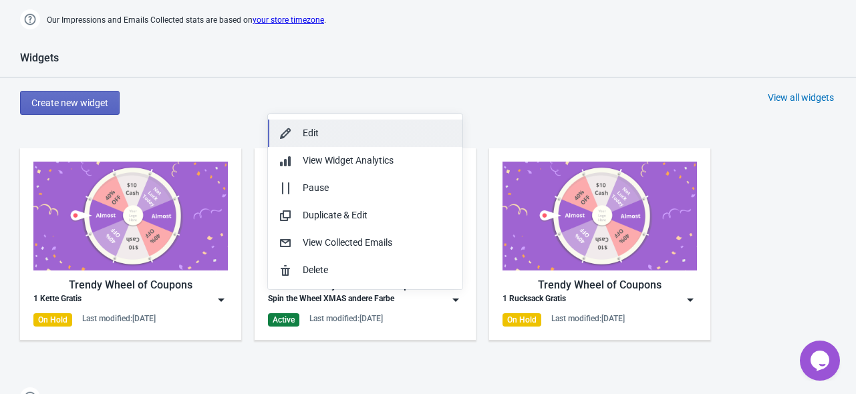
click at [320, 138] on div "Edit" at bounding box center [377, 133] width 149 height 14
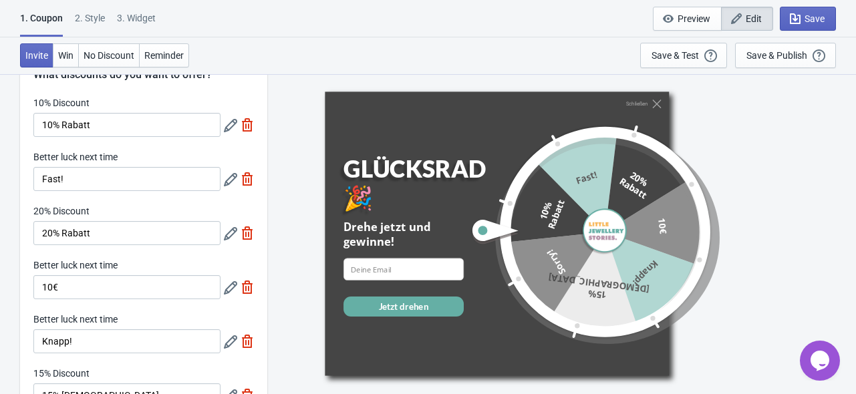
scroll to position [67, 0]
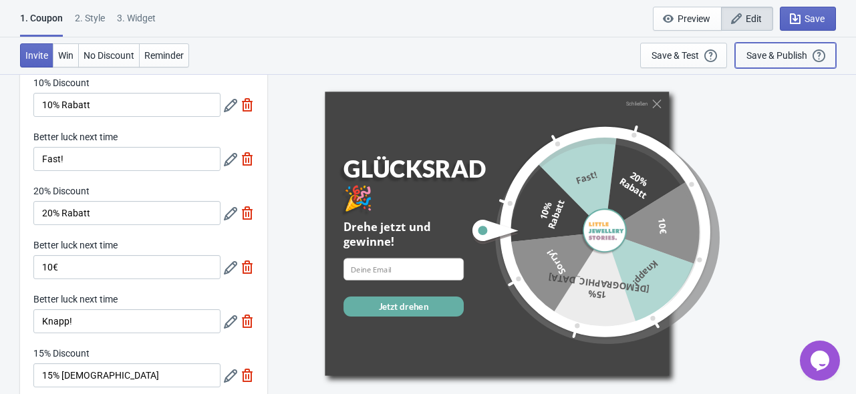
click at [763, 50] on div "Save & Publish" at bounding box center [777, 55] width 61 height 11
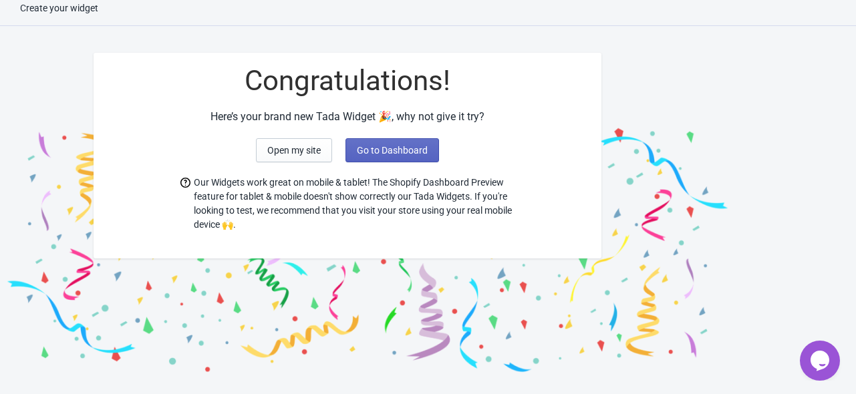
scroll to position [13, 0]
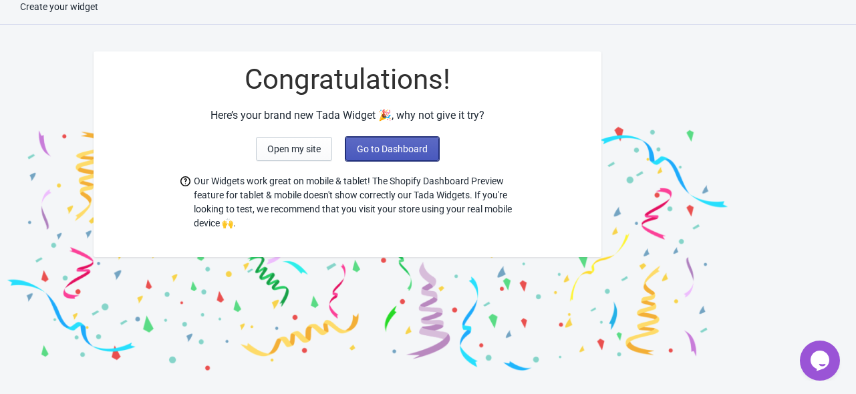
click at [376, 148] on span "Go to Dashboard" at bounding box center [392, 149] width 71 height 11
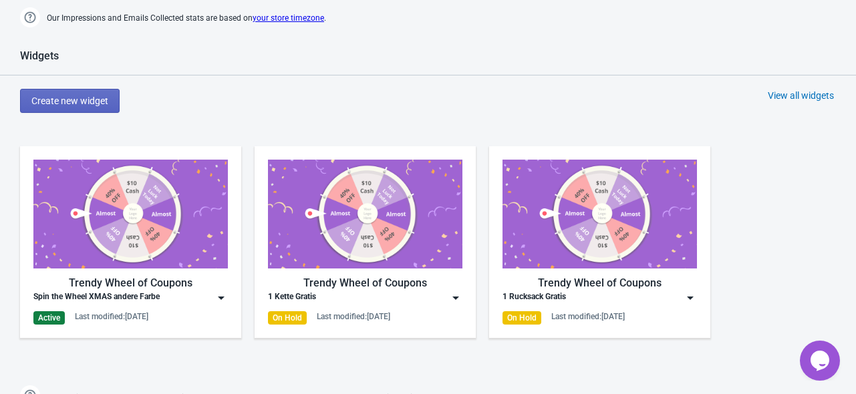
scroll to position [548, 0]
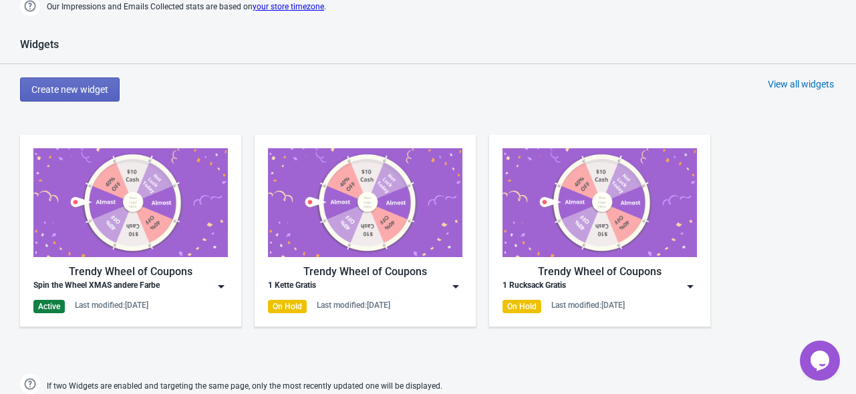
click at [405, 284] on div "1 Kette Gratis" at bounding box center [365, 286] width 195 height 13
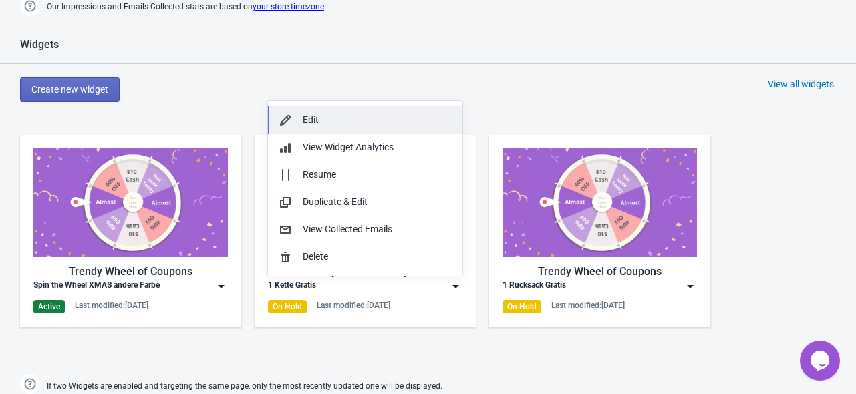
click at [304, 125] on div "Edit" at bounding box center [377, 120] width 149 height 14
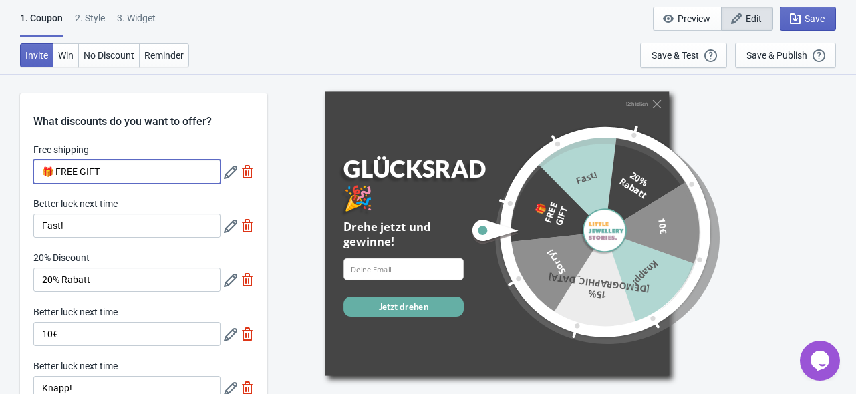
drag, startPoint x: 126, startPoint y: 173, endPoint x: 4, endPoint y: 184, distance: 122.2
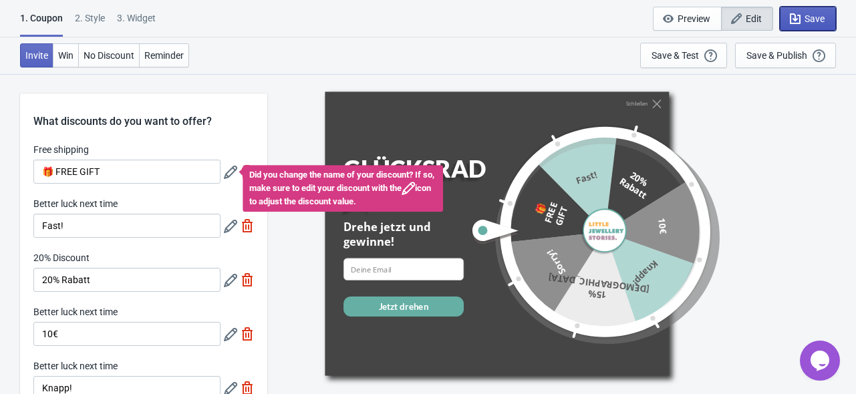
click at [796, 18] on icon "button" at bounding box center [795, 18] width 11 height 11
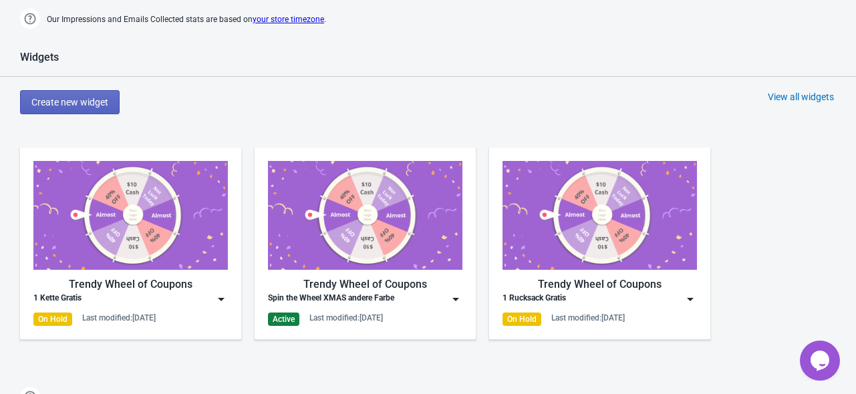
scroll to position [602, 0]
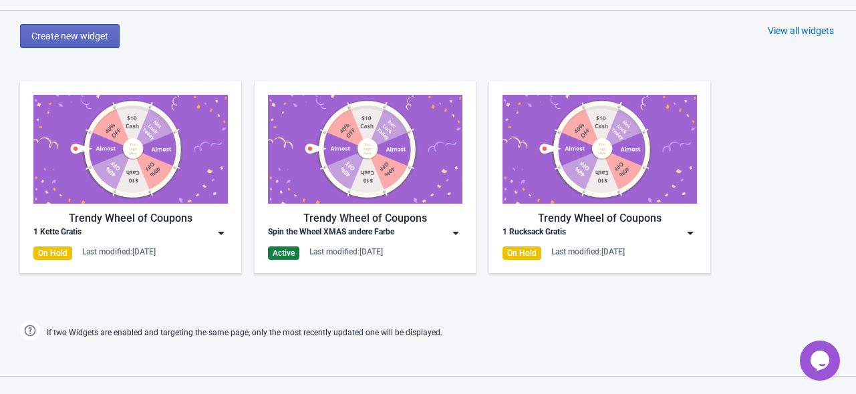
click at [395, 216] on div "Trendy Wheel of Coupons" at bounding box center [365, 219] width 195 height 16
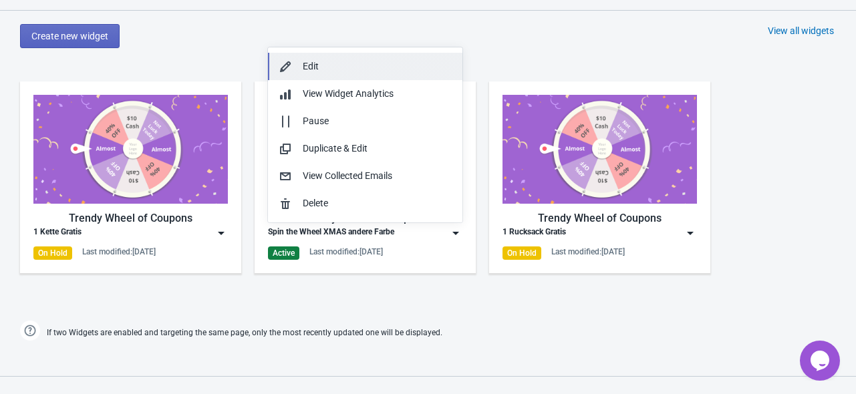
click at [325, 69] on div "Edit" at bounding box center [377, 67] width 149 height 14
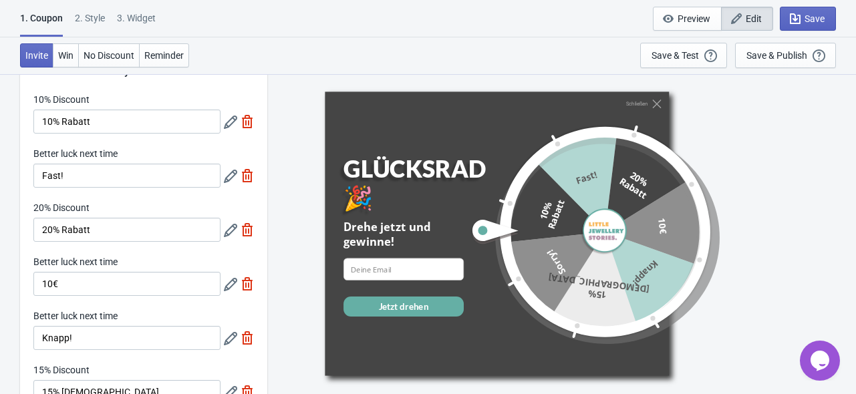
scroll to position [67, 0]
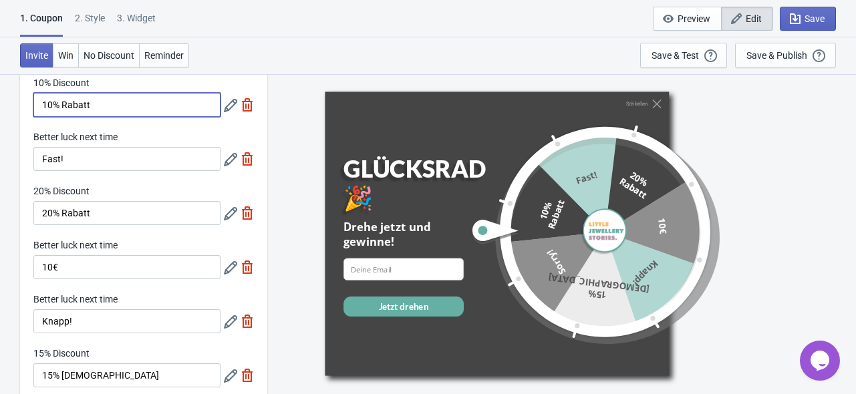
drag, startPoint x: 103, startPoint y: 106, endPoint x: 21, endPoint y: 102, distance: 81.7
click at [21, 102] on div "10% Discount 10% Rabatt Better luck next time Fast! 20% Discount 20% Rabatt Bet…" at bounding box center [143, 265] width 247 height 379
paste input "🎁 FREE GIFT"
type input "🎁 FREE GIFT"
click at [292, 60] on div "Invite Win No Discount Reminder Save & Test Open a Widget Preview of your site …" at bounding box center [428, 55] width 856 height 37
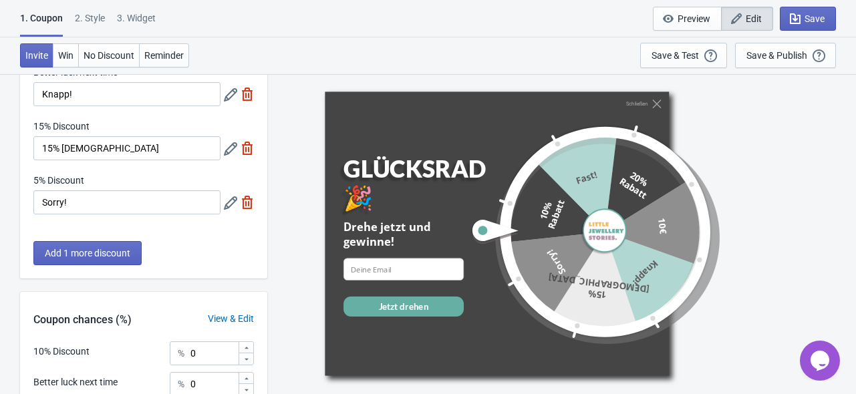
scroll to position [468, 0]
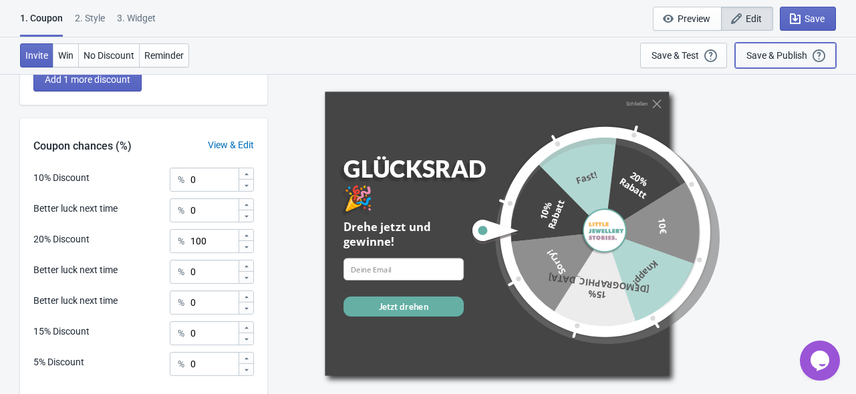
click at [767, 60] on div "Save & Publish" at bounding box center [777, 55] width 61 height 11
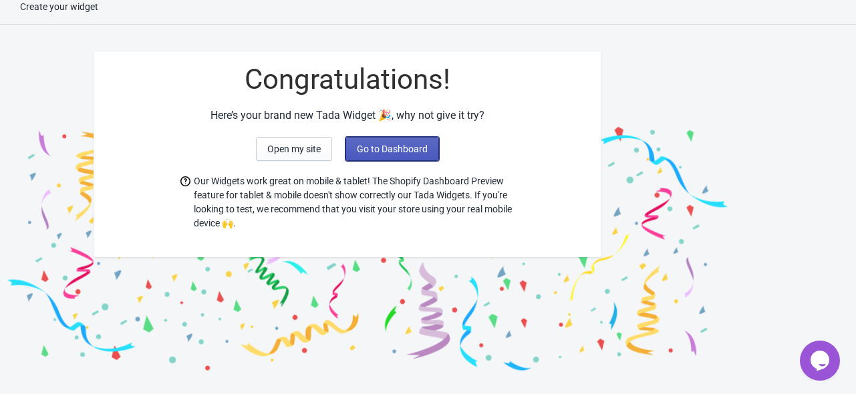
click at [376, 151] on span "Go to Dashboard" at bounding box center [392, 149] width 71 height 11
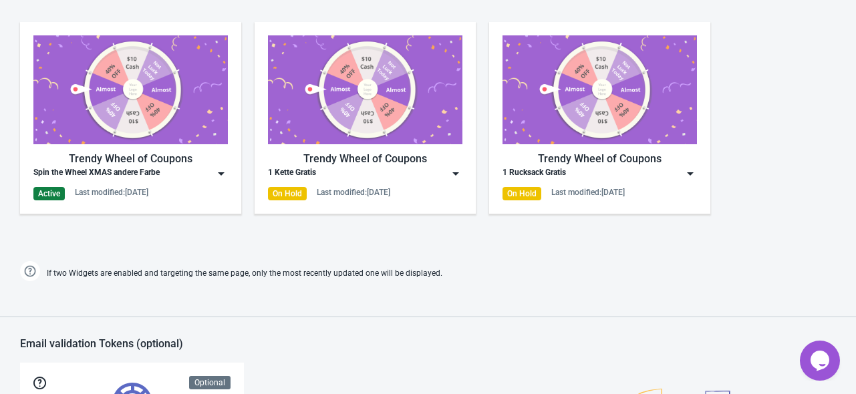
scroll to position [615, 0]
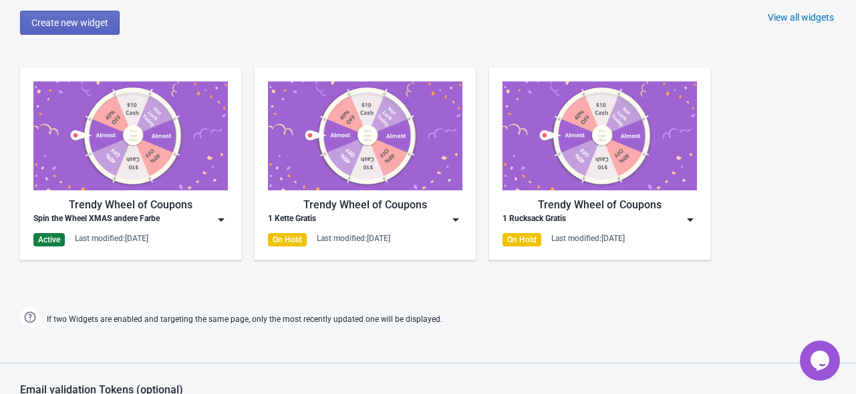
click at [219, 216] on img at bounding box center [221, 219] width 13 height 13
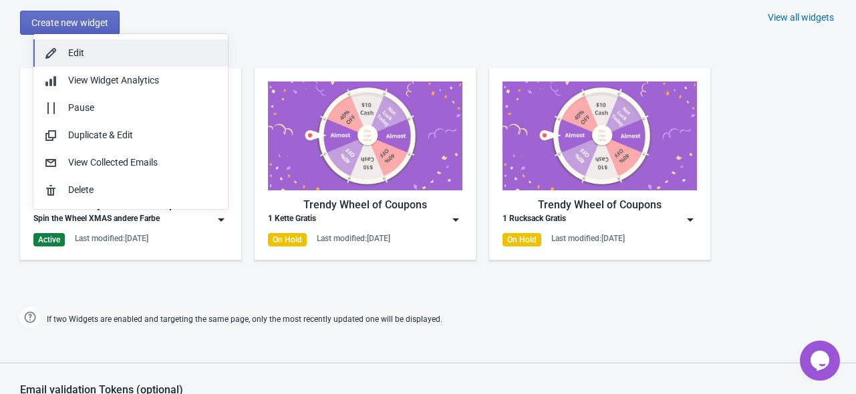
click at [99, 53] on div "Edit" at bounding box center [142, 53] width 149 height 14
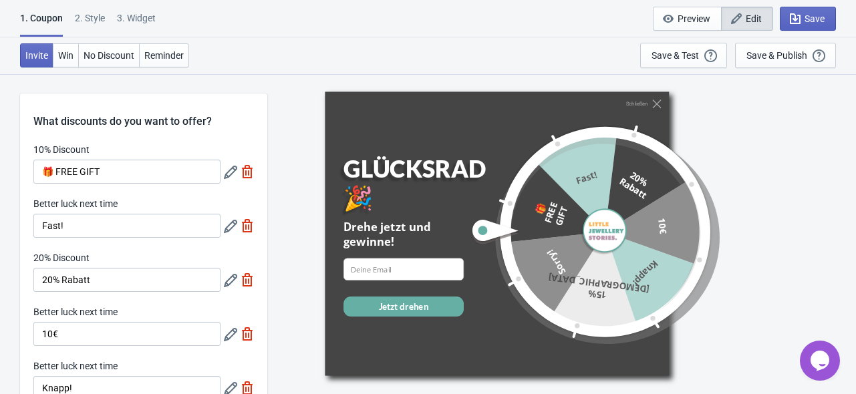
click at [136, 19] on div "3. Widget" at bounding box center [136, 22] width 39 height 23
select select "products"
select select "once"
select select "1"
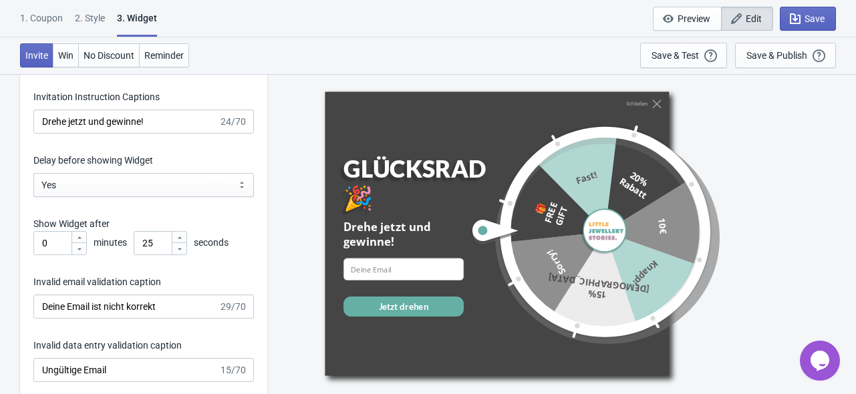
scroll to position [1939, 0]
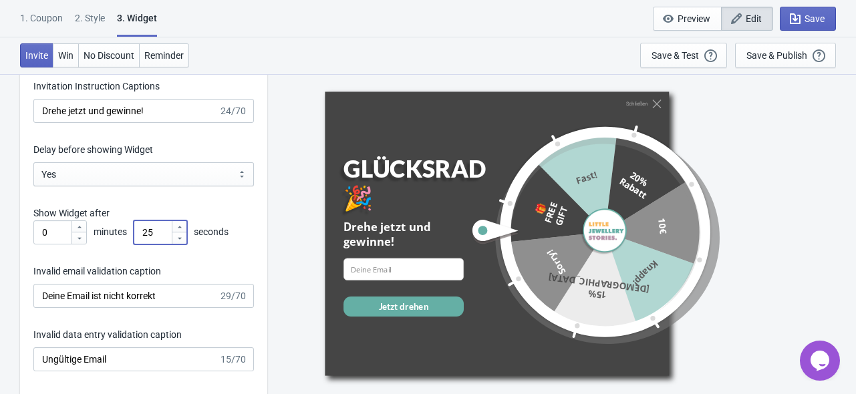
drag, startPoint x: 158, startPoint y: 237, endPoint x: 122, endPoint y: 247, distance: 37.5
click at [122, 247] on div "Invitation title captions GLÜCKSRAD 🎉 12/20 Invitation Instruction Captions Dre…" at bounding box center [143, 344] width 247 height 697
type input "30"
click at [316, 227] on div "Schließen GLÜCKSRAD 🎉 Drehe jetzt und gewinne! email-input Jetzt drehen 🎁 FREE …" at bounding box center [562, 234] width 576 height 320
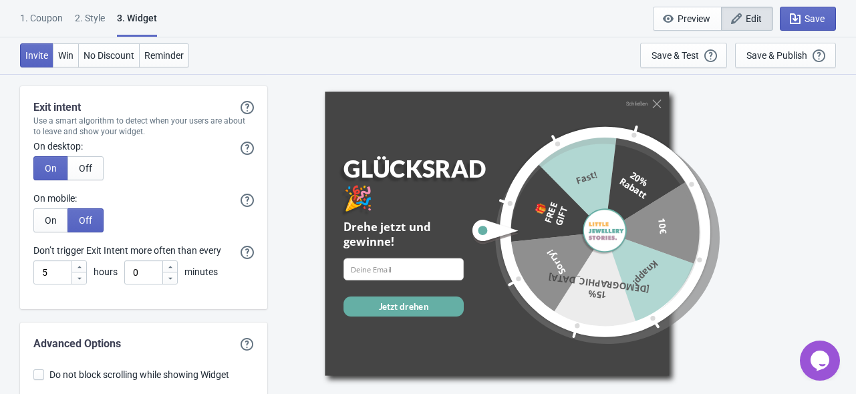
scroll to position [3870, 0]
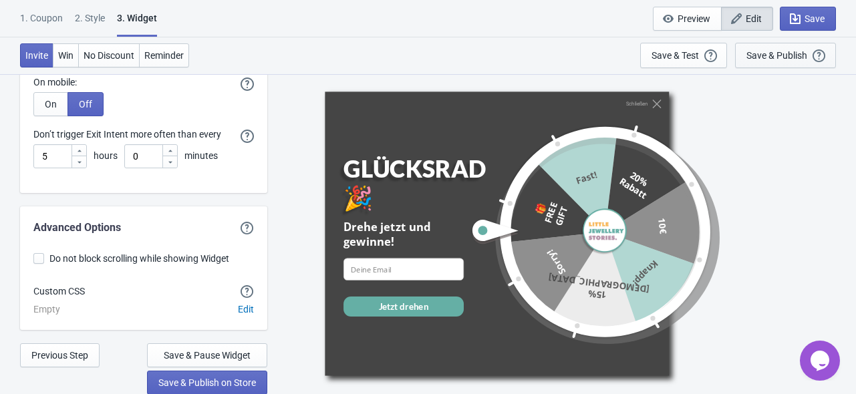
click at [760, 55] on div "Save & Publish" at bounding box center [777, 55] width 61 height 11
